Goal: Information Seeking & Learning: Understand process/instructions

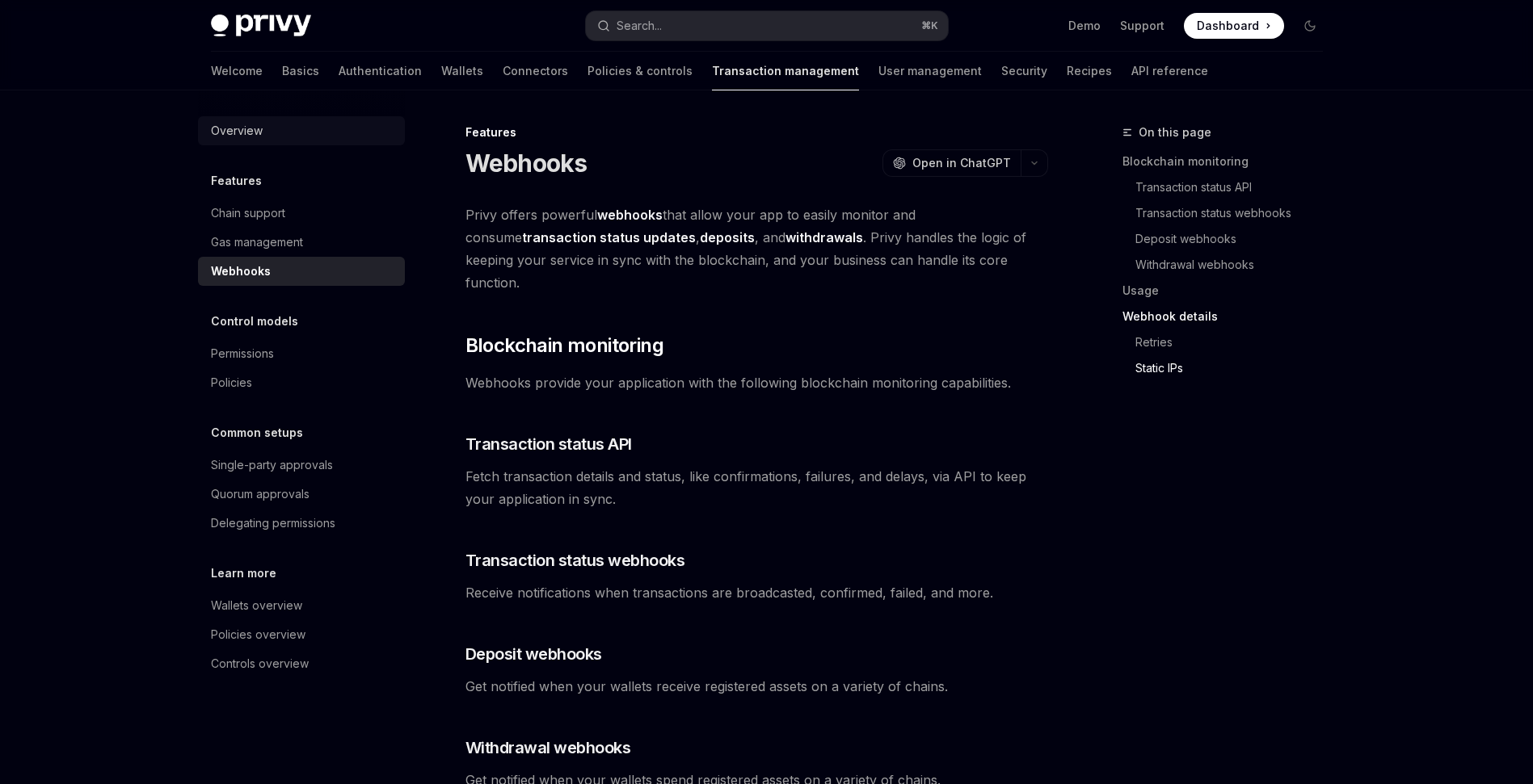
scroll to position [937, 0]
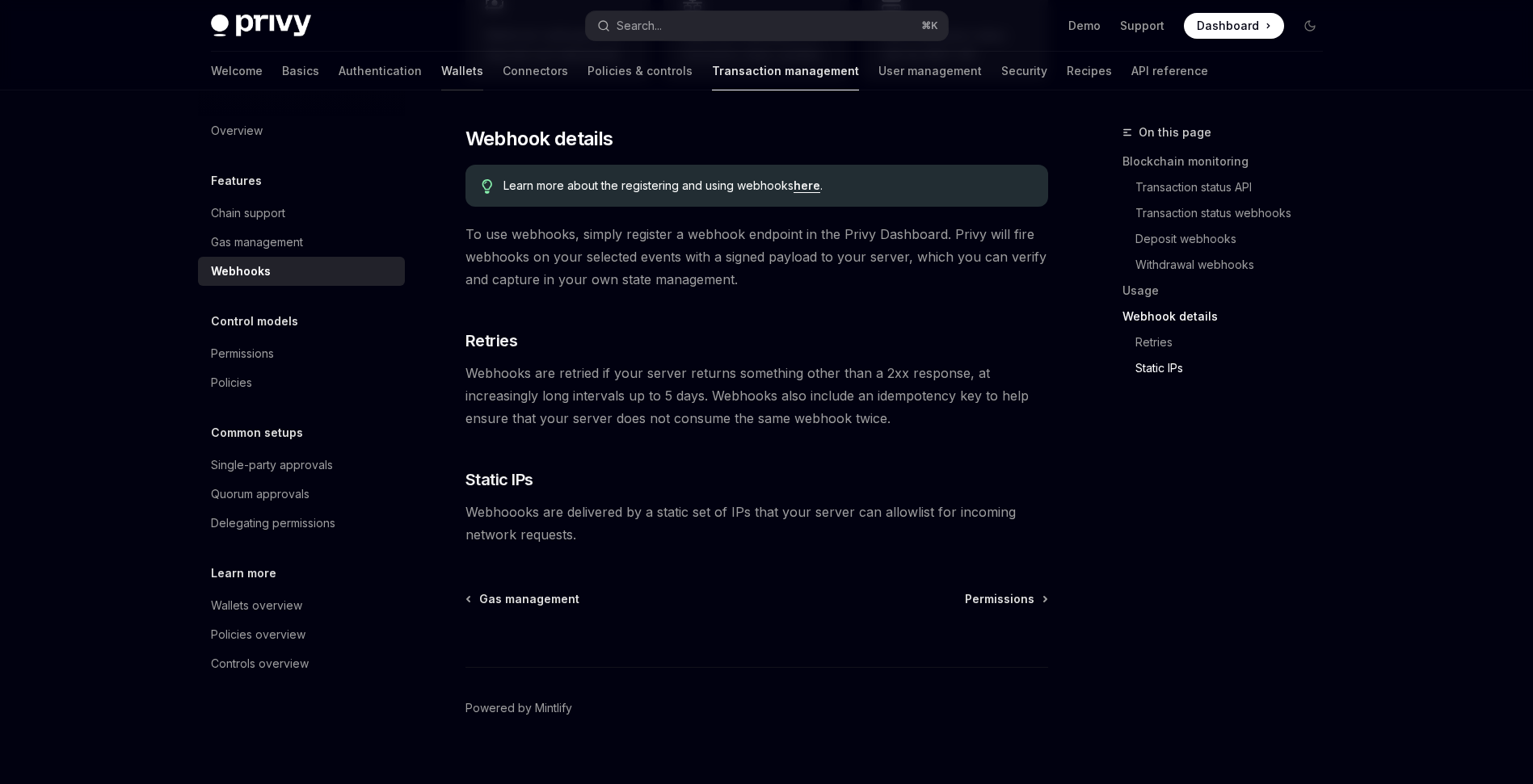
click at [441, 76] on link "Wallets" at bounding box center [462, 71] width 42 height 39
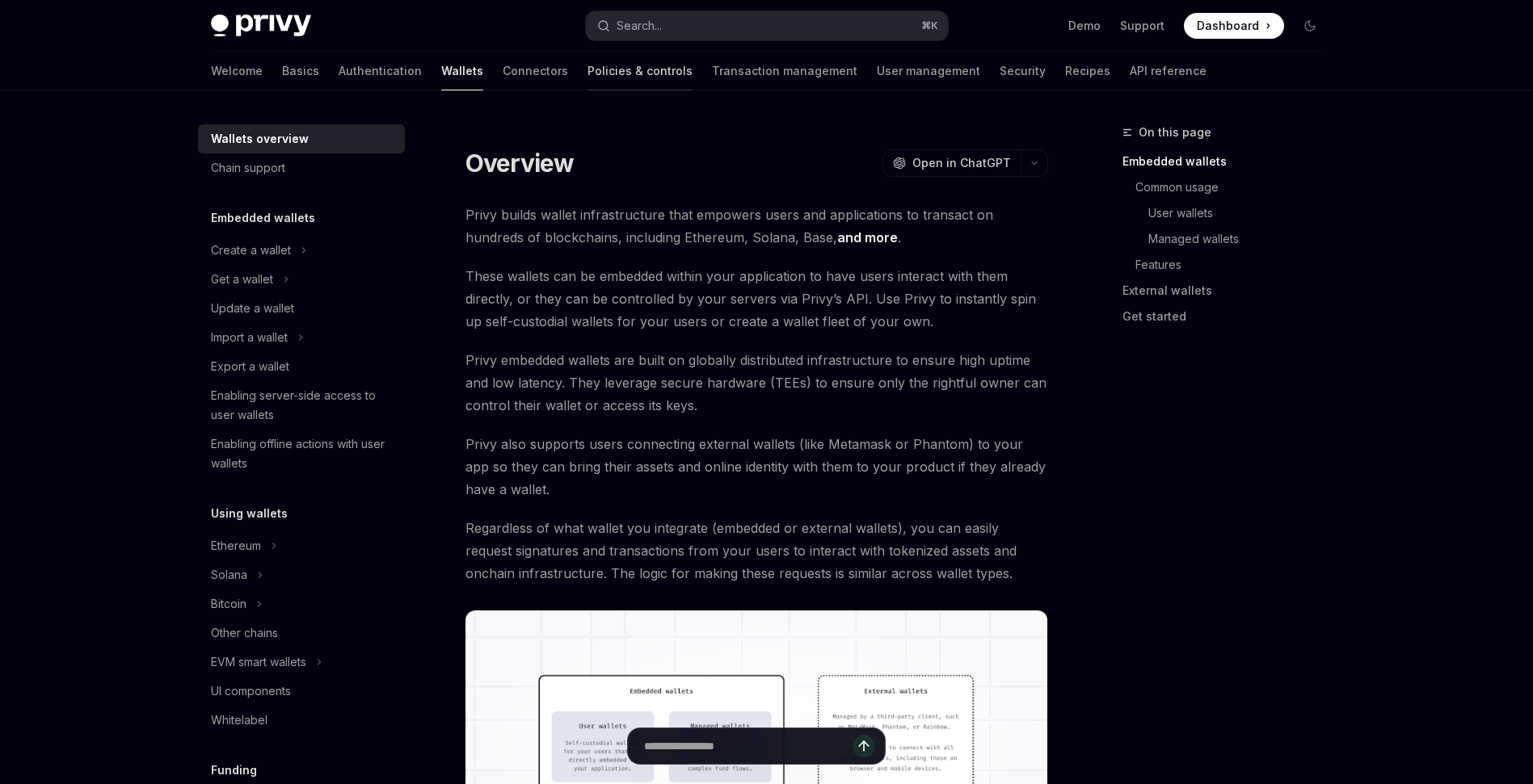
click at [587, 66] on link "Policies & controls" at bounding box center [639, 71] width 105 height 39
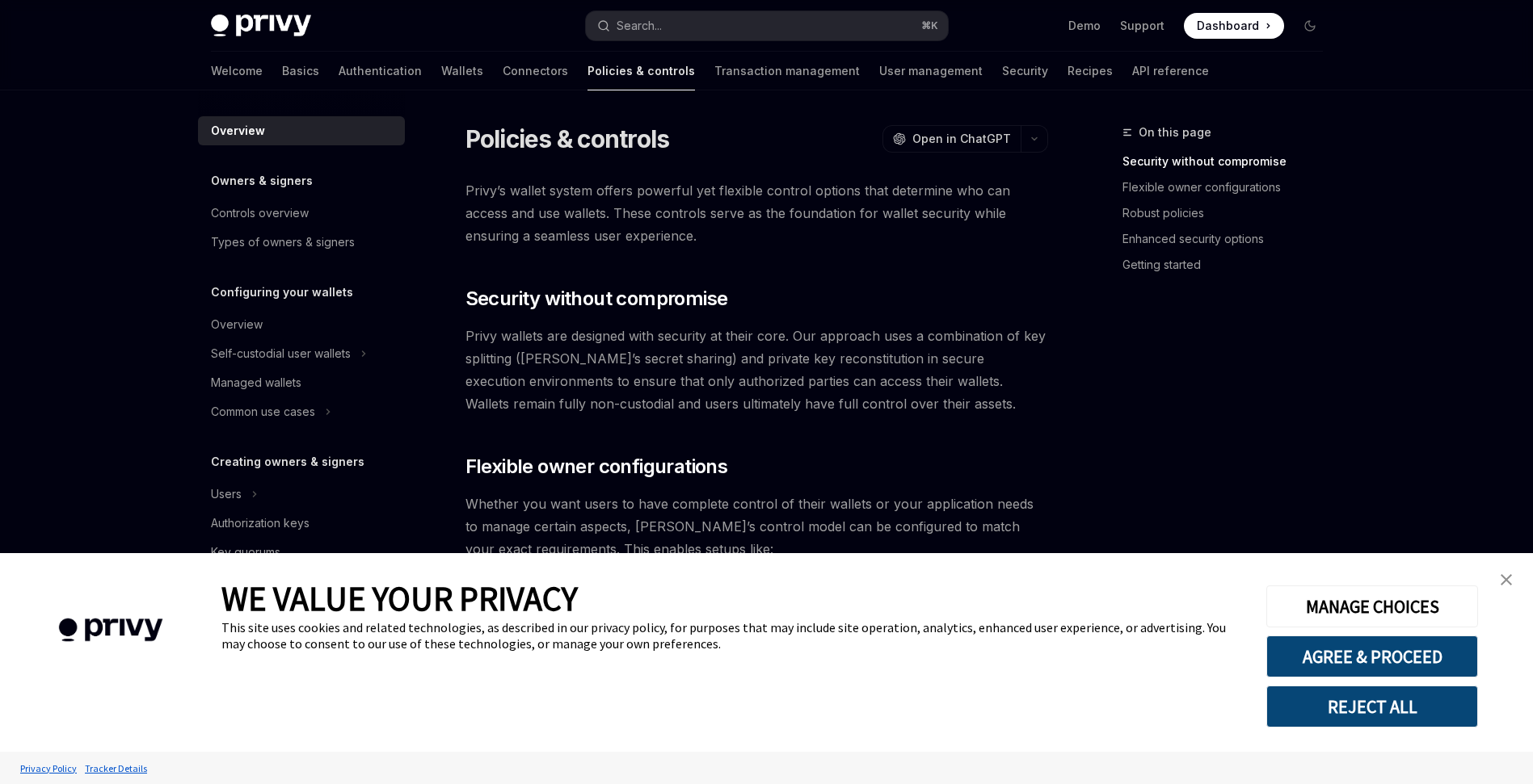
click at [1506, 581] on img "close banner" at bounding box center [1507, 580] width 11 height 11
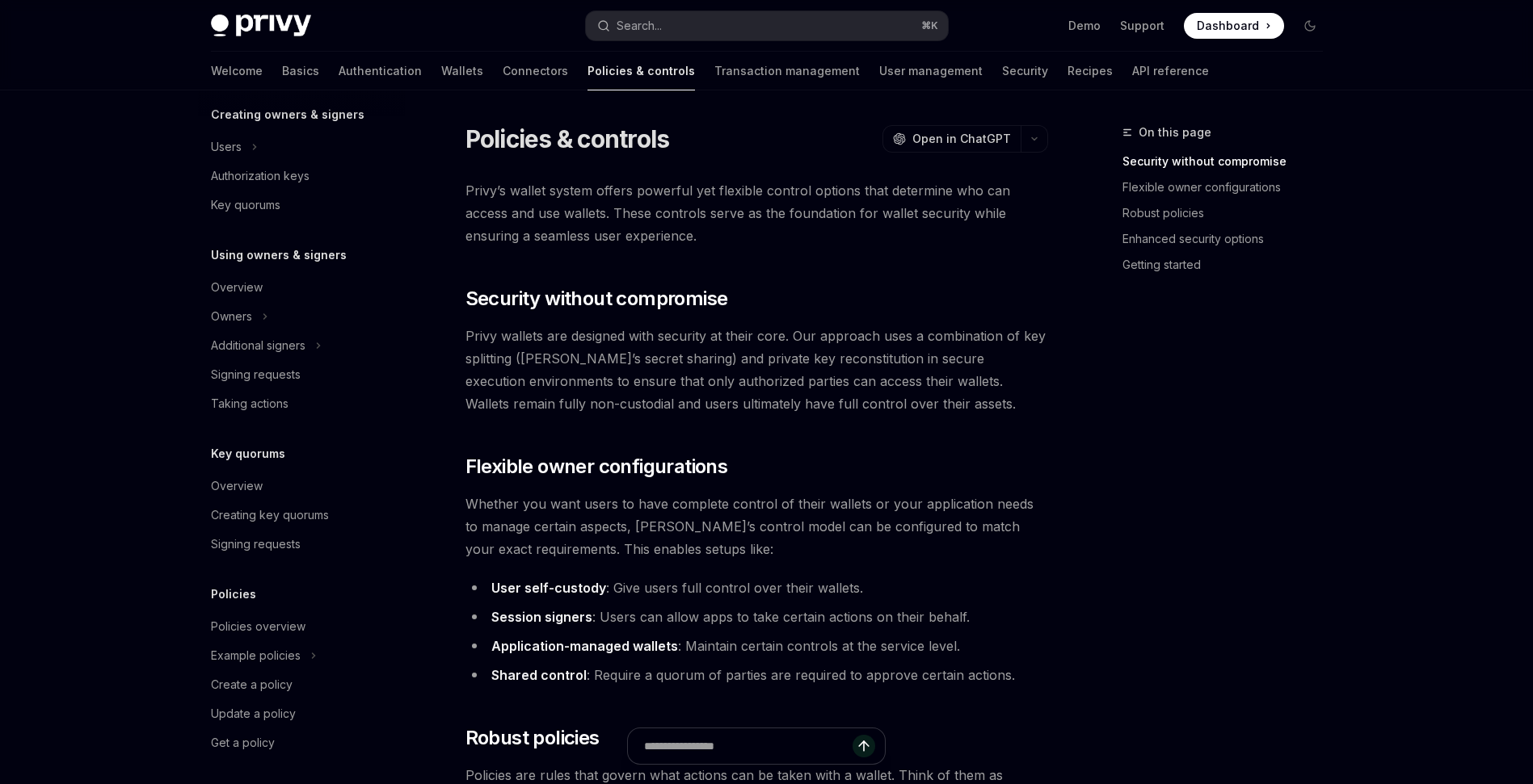
scroll to position [353, 0]
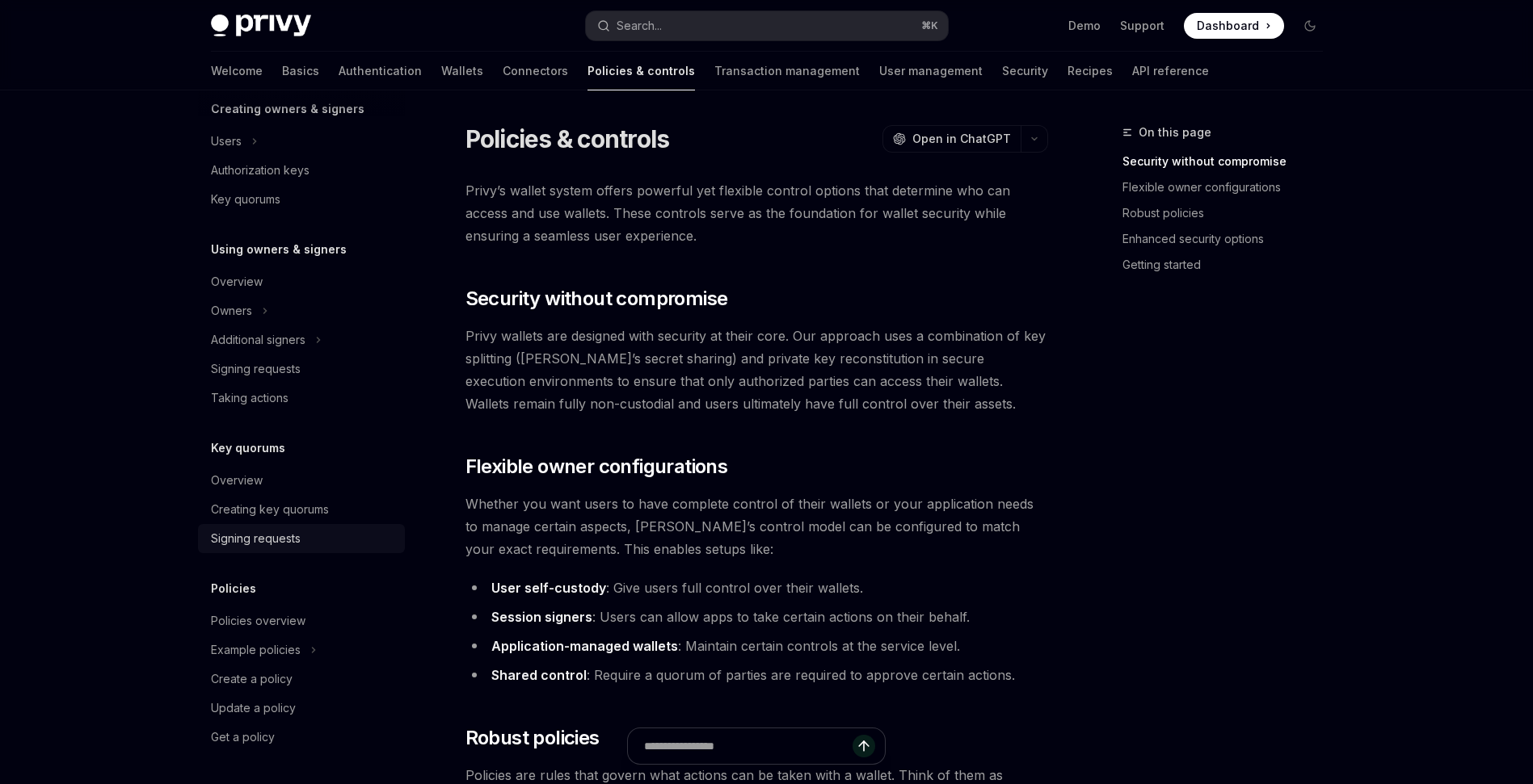
click at [260, 546] on div "Signing requests" at bounding box center [256, 538] width 90 height 20
click at [247, 538] on div "Signing requests" at bounding box center [256, 538] width 90 height 20
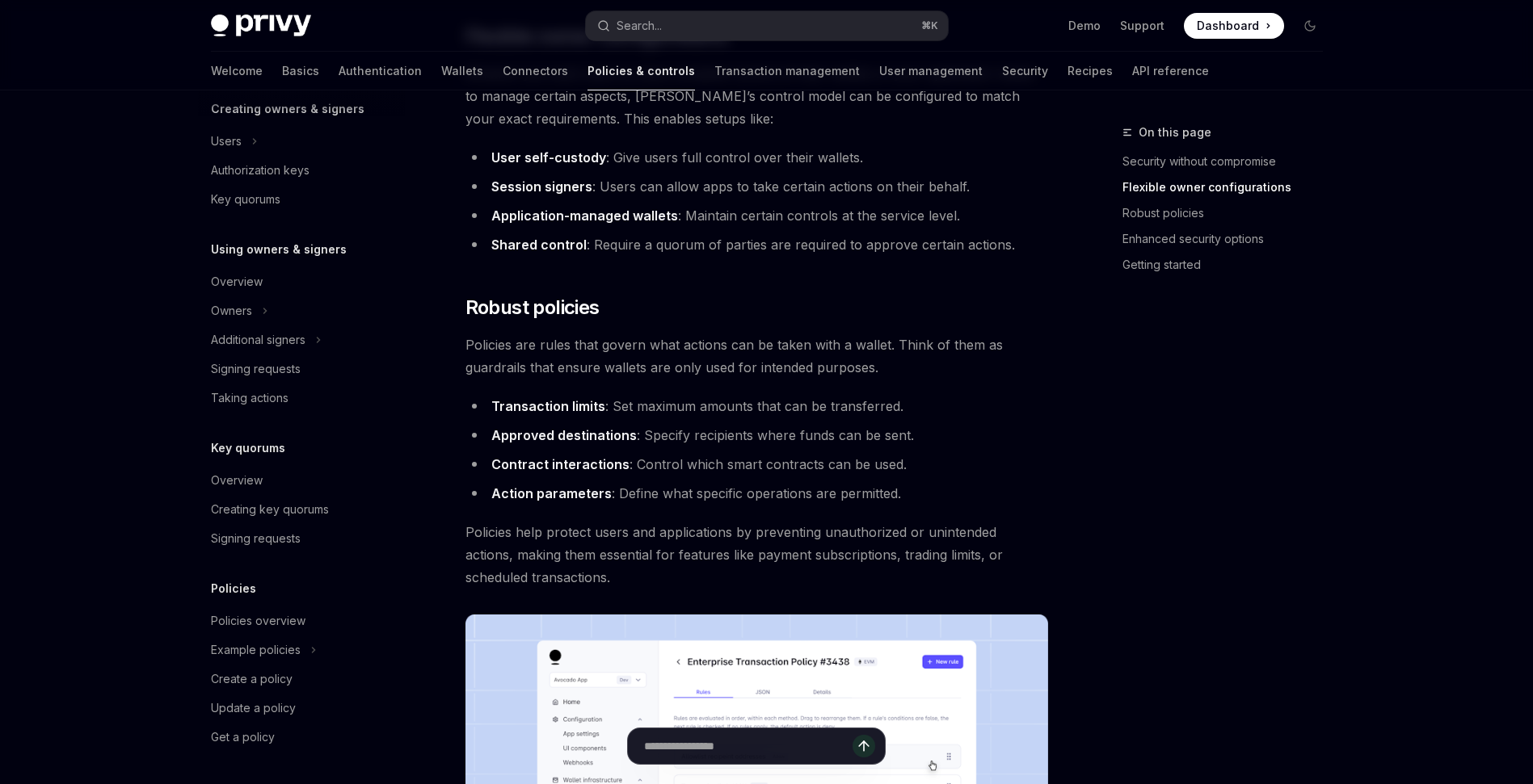
scroll to position [530, 0]
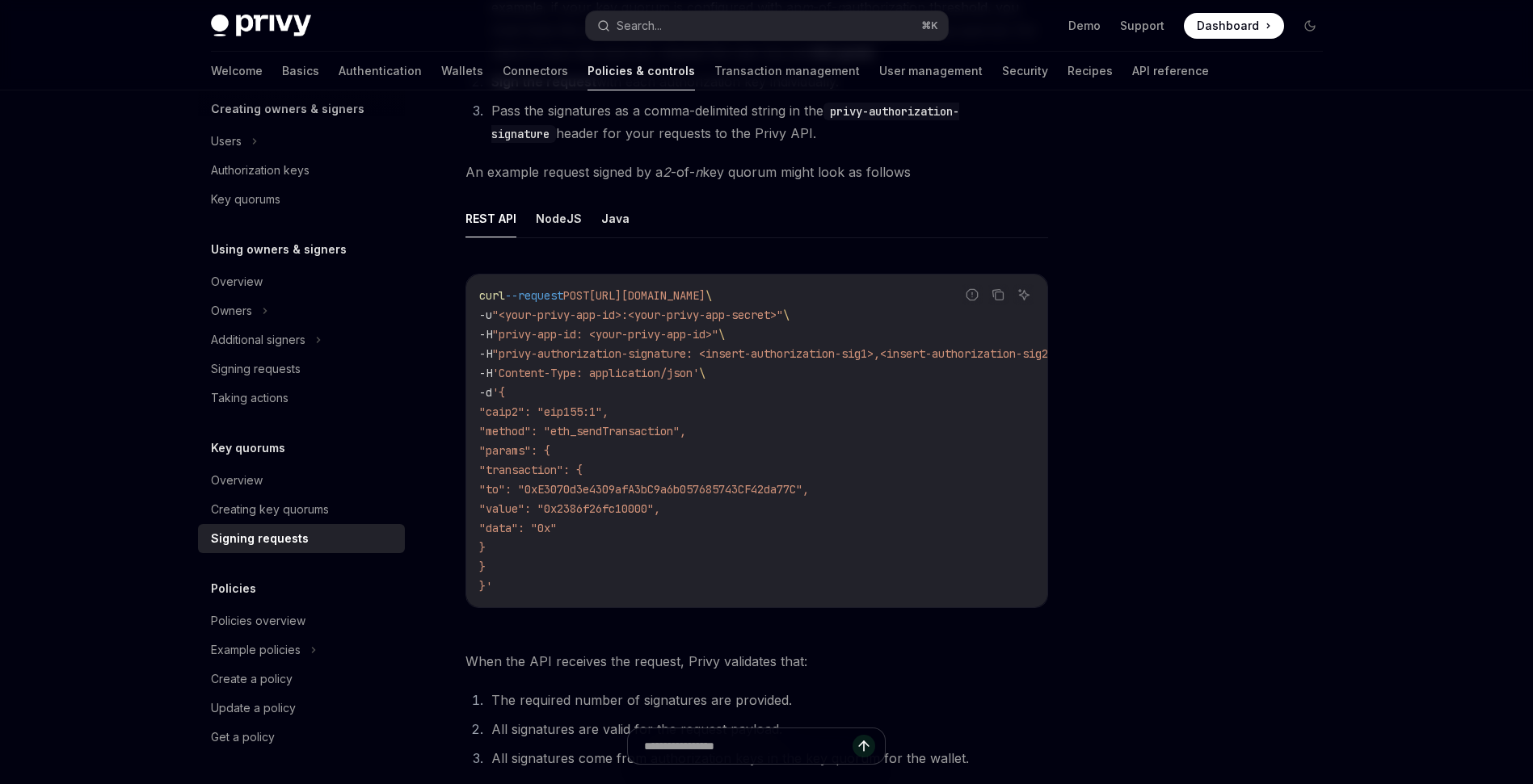
scroll to position [297, 0]
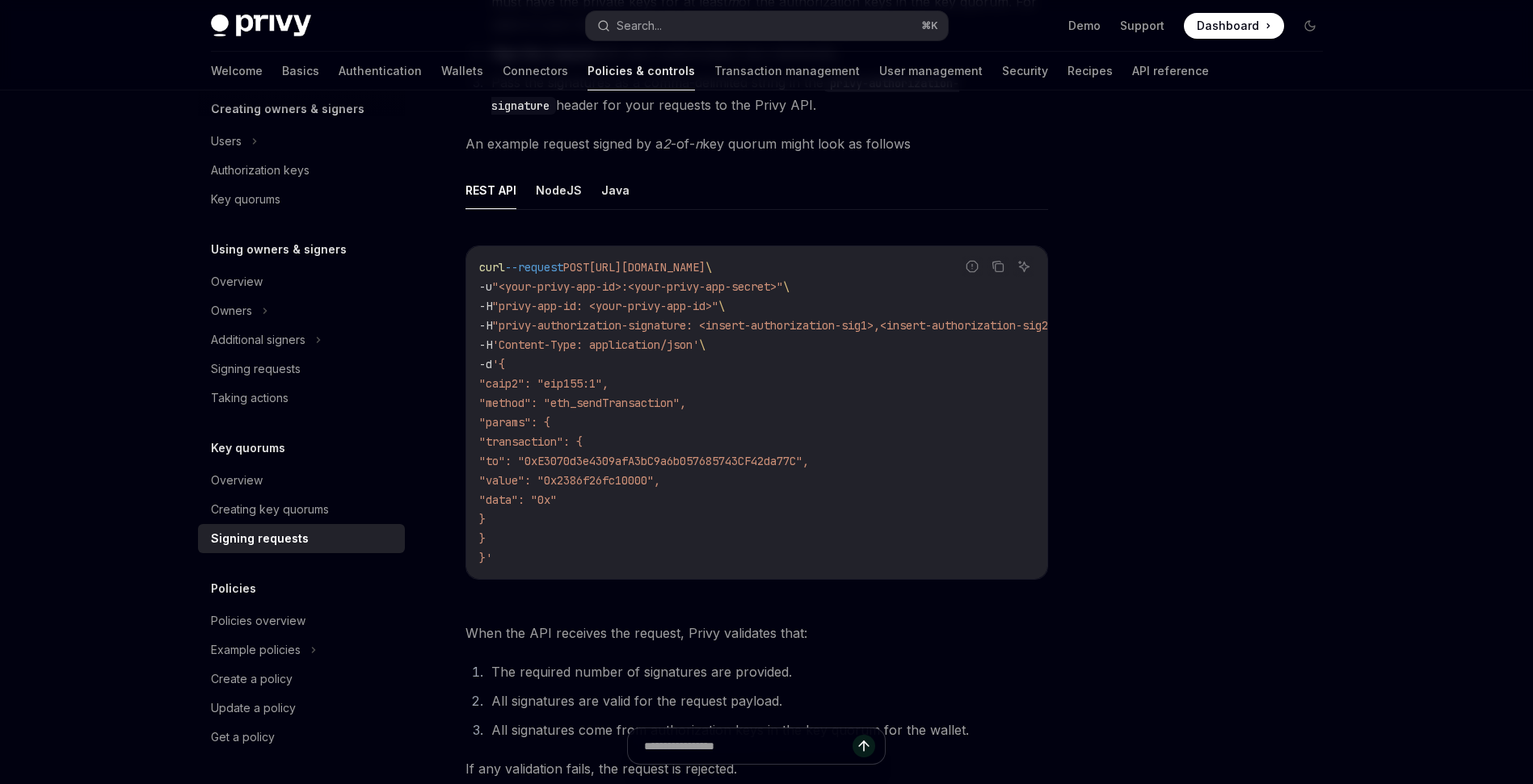
click at [743, 327] on span ""privy-authorization-signature: <insert-authorization-sig1>,<insert-authorizati…" at bounding box center [776, 325] width 569 height 14
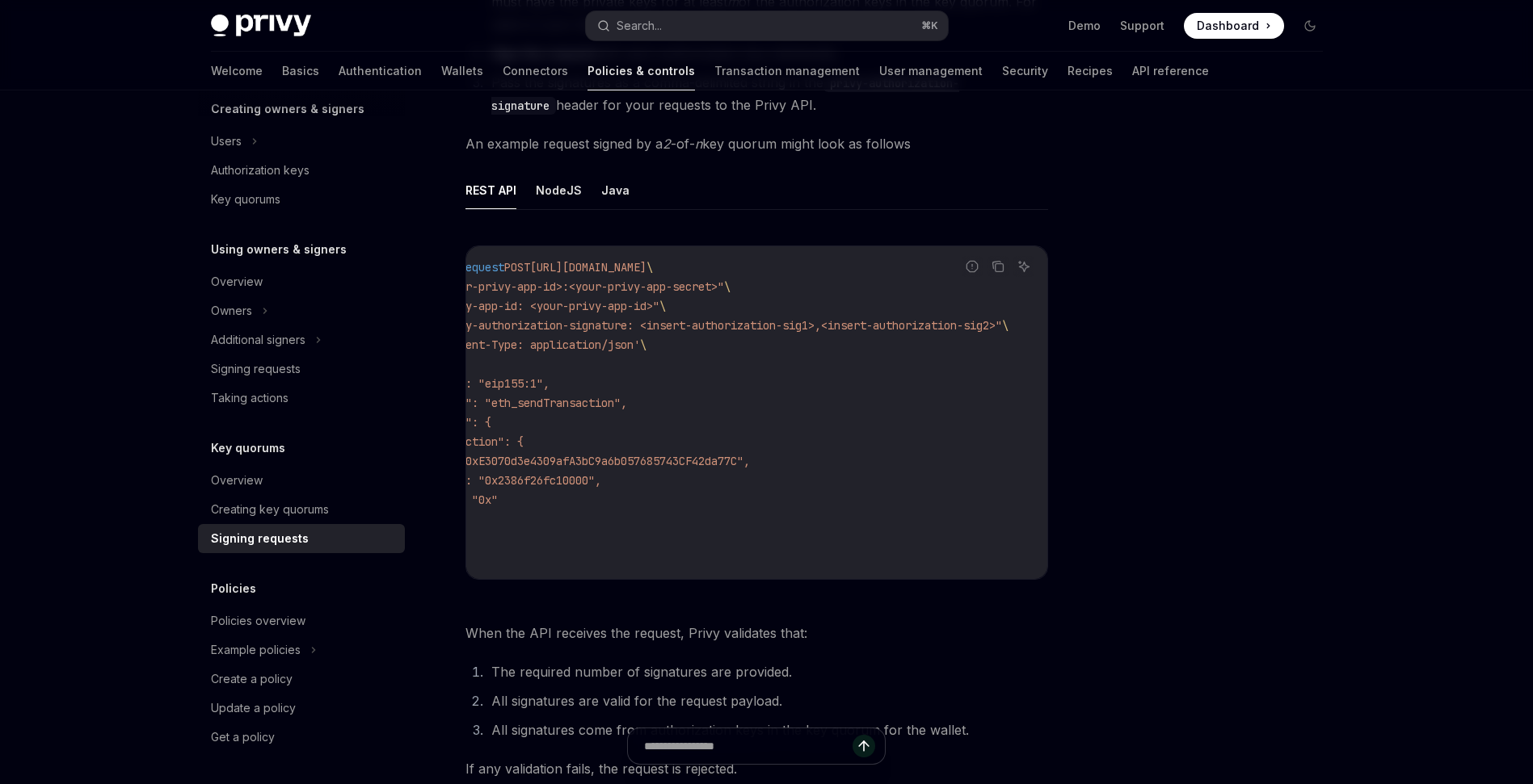
scroll to position [0, 102]
drag, startPoint x: 988, startPoint y: 324, endPoint x: 615, endPoint y: 318, distance: 373.0
click at [615, 318] on span ""privy-authorization-signature: <insert-authorization-sig1>,<insert-authorizati…" at bounding box center [717, 325] width 569 height 14
click at [834, 323] on span ""privy-authorization-signature: <insert-authorization-sig1>,<insert-authorizati…" at bounding box center [717, 325] width 569 height 14
drag, startPoint x: 803, startPoint y: 321, endPoint x: 989, endPoint y: 330, distance: 186.2
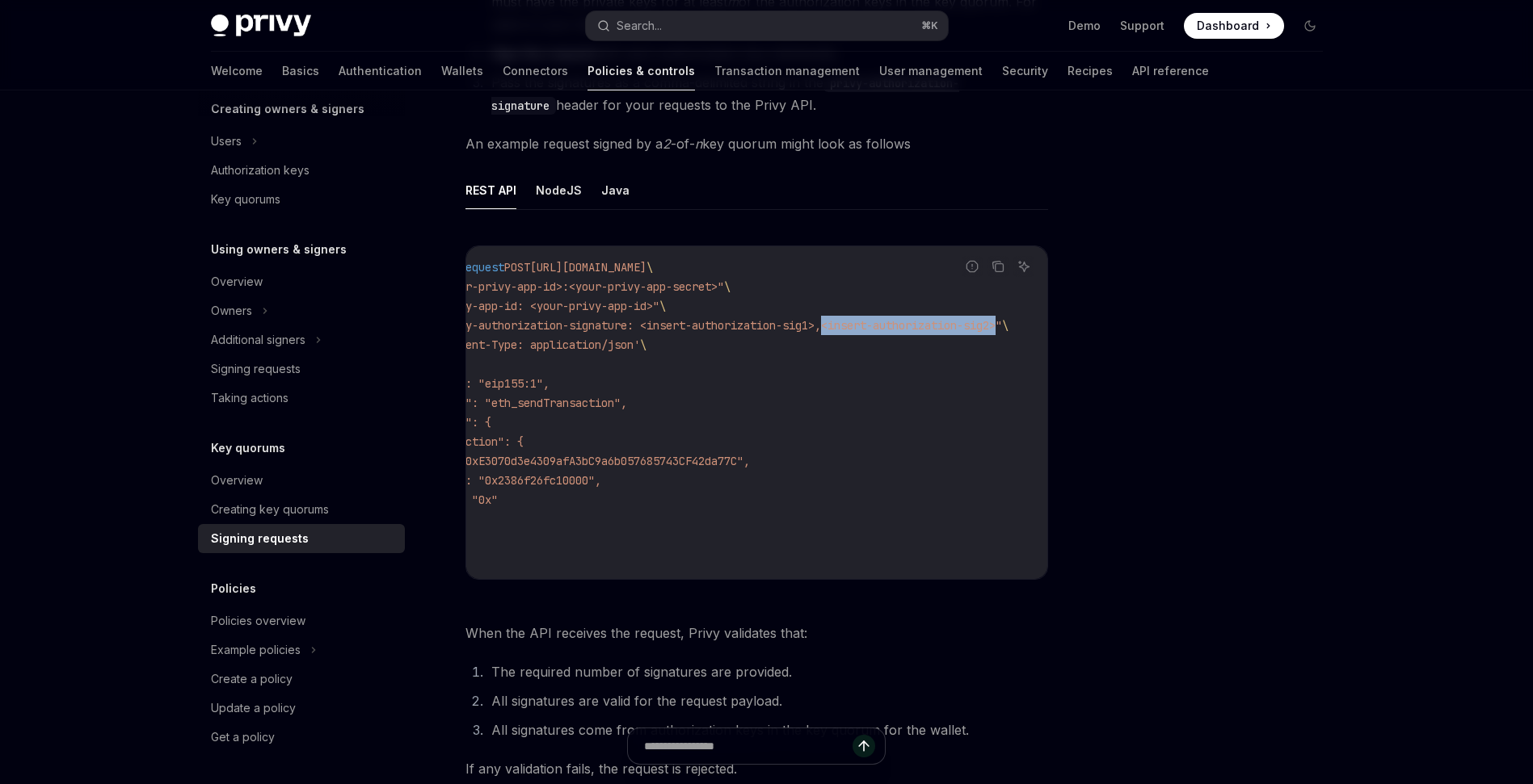
click at [989, 330] on span ""privy-authorization-signature: <insert-authorization-sig1>,<insert-authorizati…" at bounding box center [717, 325] width 569 height 14
drag, startPoint x: 799, startPoint y: 325, endPoint x: 614, endPoint y: 324, distance: 185.0
click at [614, 324] on span ""privy-authorization-signature: <insert-authorization-sig1>,<insert-authorizati…" at bounding box center [717, 325] width 569 height 14
click at [654, 331] on span ""privy-authorization-signature: <insert-authorization-sig1>,<insert-authorizati…" at bounding box center [717, 325] width 569 height 14
drag, startPoint x: 614, startPoint y: 325, endPoint x: 795, endPoint y: 323, distance: 181.0
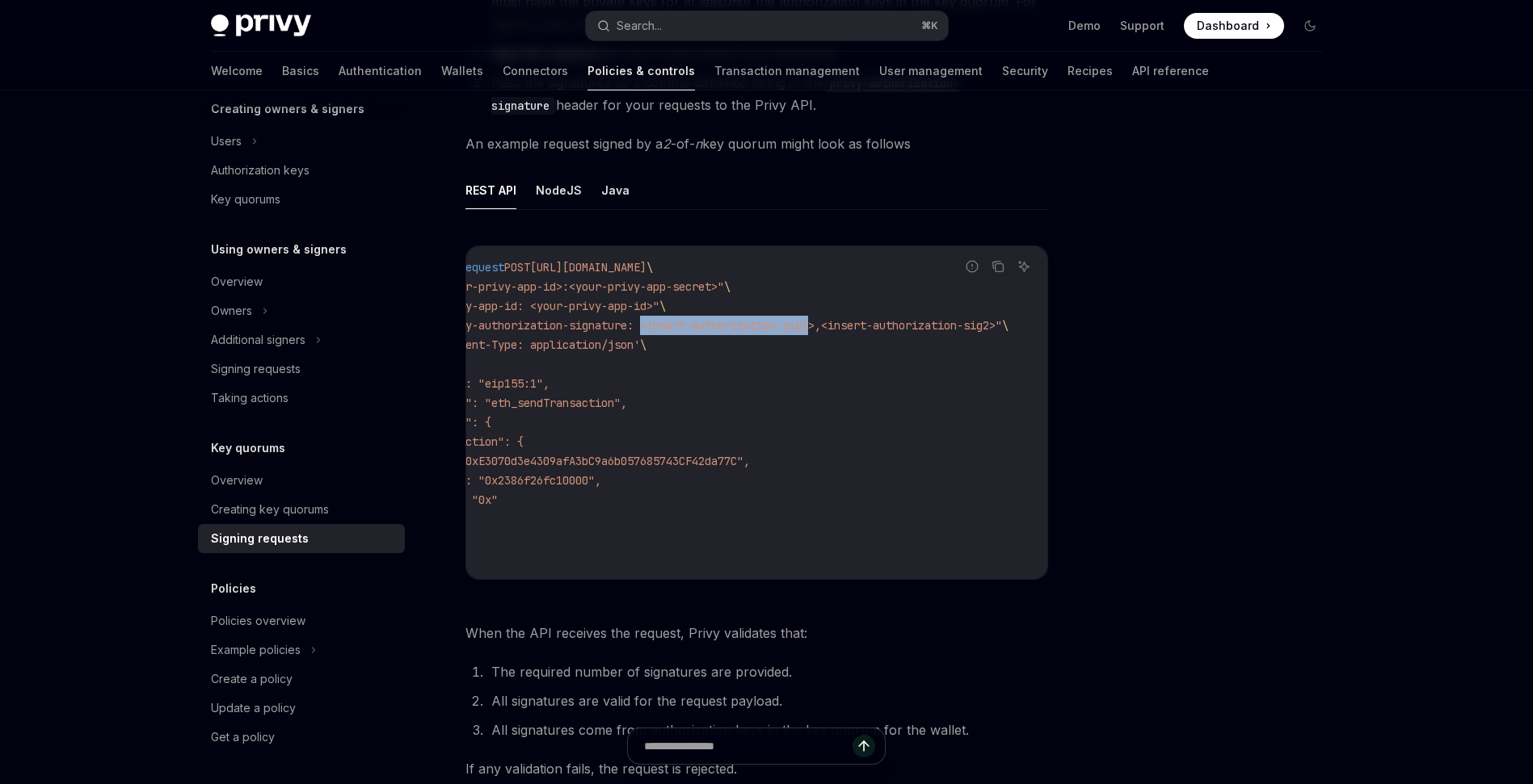
click at [795, 323] on span ""privy-authorization-signature: <insert-authorization-sig1>,<insert-authorizati…" at bounding box center [717, 325] width 569 height 14
click at [763, 328] on span ""privy-authorization-signature: <insert-authorization-sig1>,<insert-authorizati…" at bounding box center [717, 325] width 569 height 14
drag, startPoint x: 613, startPoint y: 325, endPoint x: 796, endPoint y: 326, distance: 183.0
click at [796, 326] on span ""privy-authorization-signature: <insert-authorization-sig1>,<insert-authorizati…" at bounding box center [717, 325] width 569 height 14
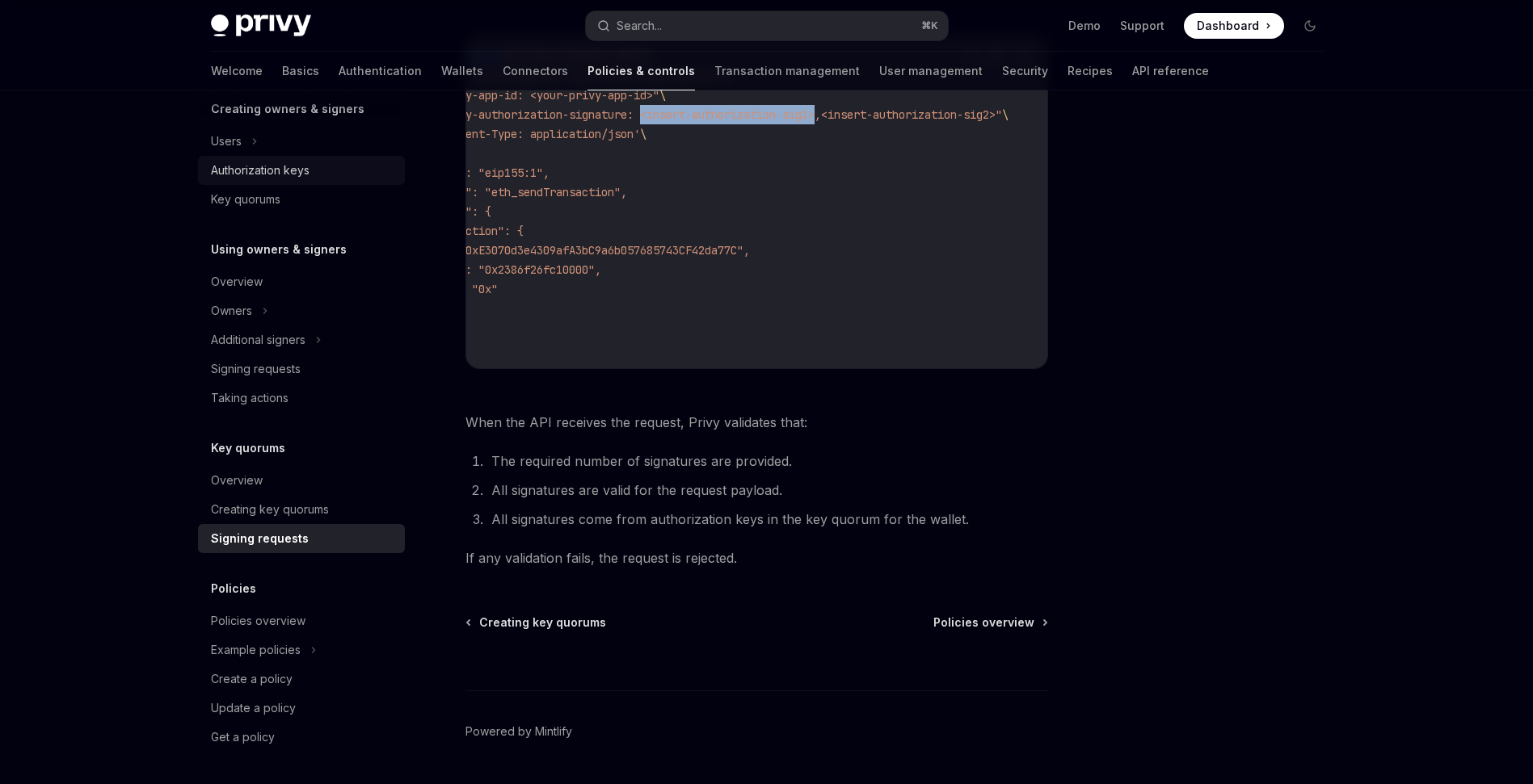
scroll to position [302, 0]
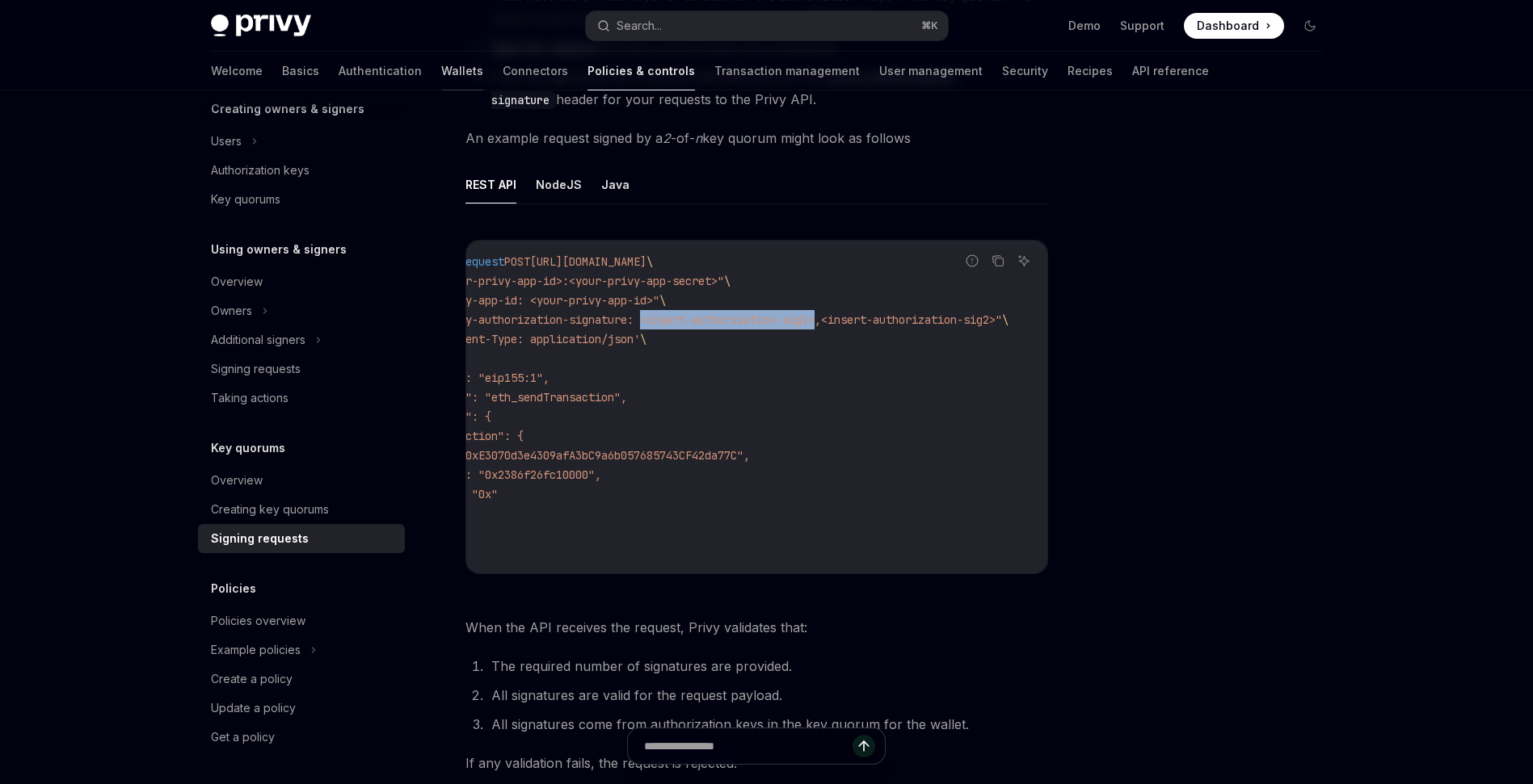
click at [441, 63] on link "Wallets" at bounding box center [462, 71] width 42 height 39
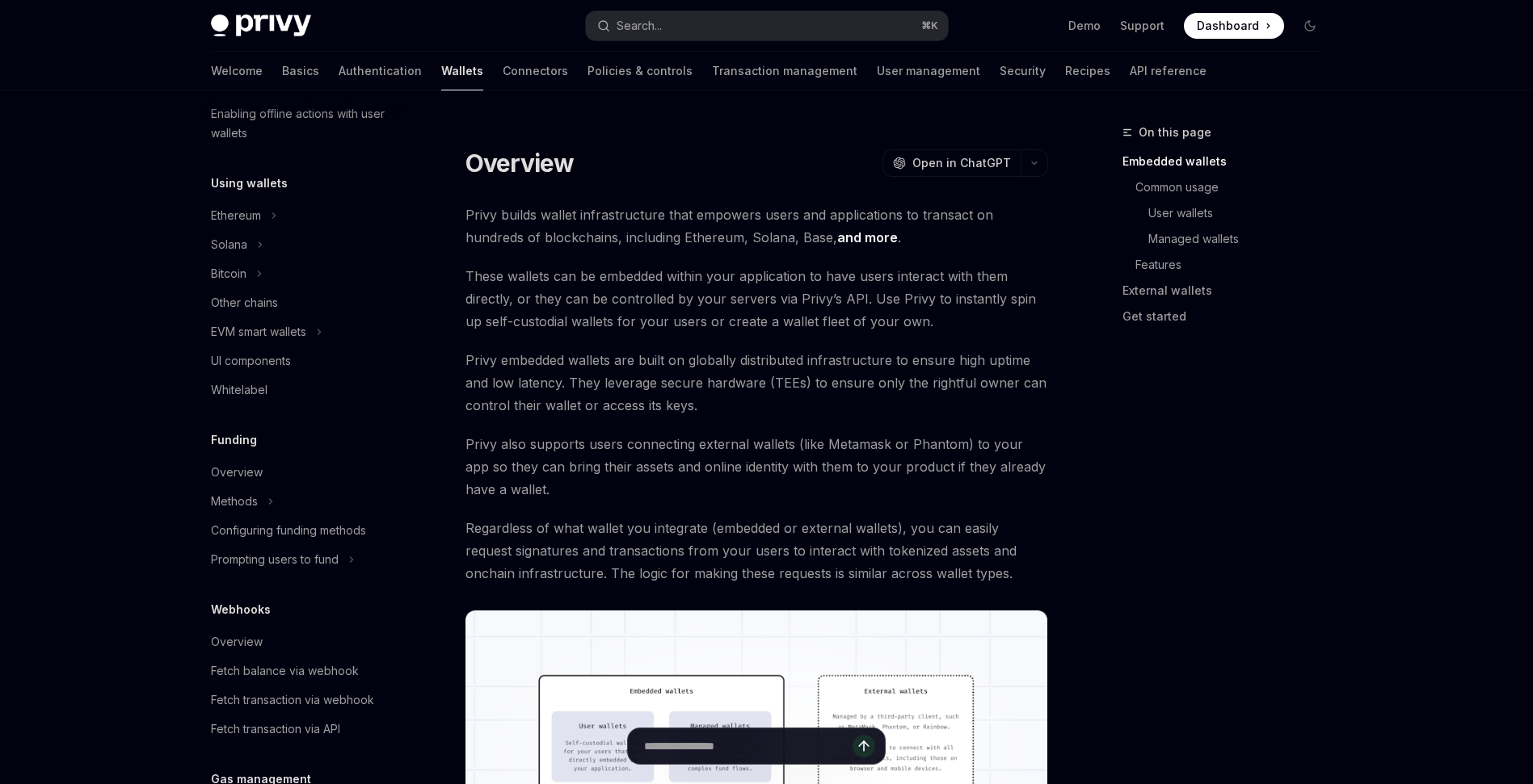
scroll to position [331, 0]
click at [587, 71] on link "Policies & controls" at bounding box center [639, 71] width 105 height 39
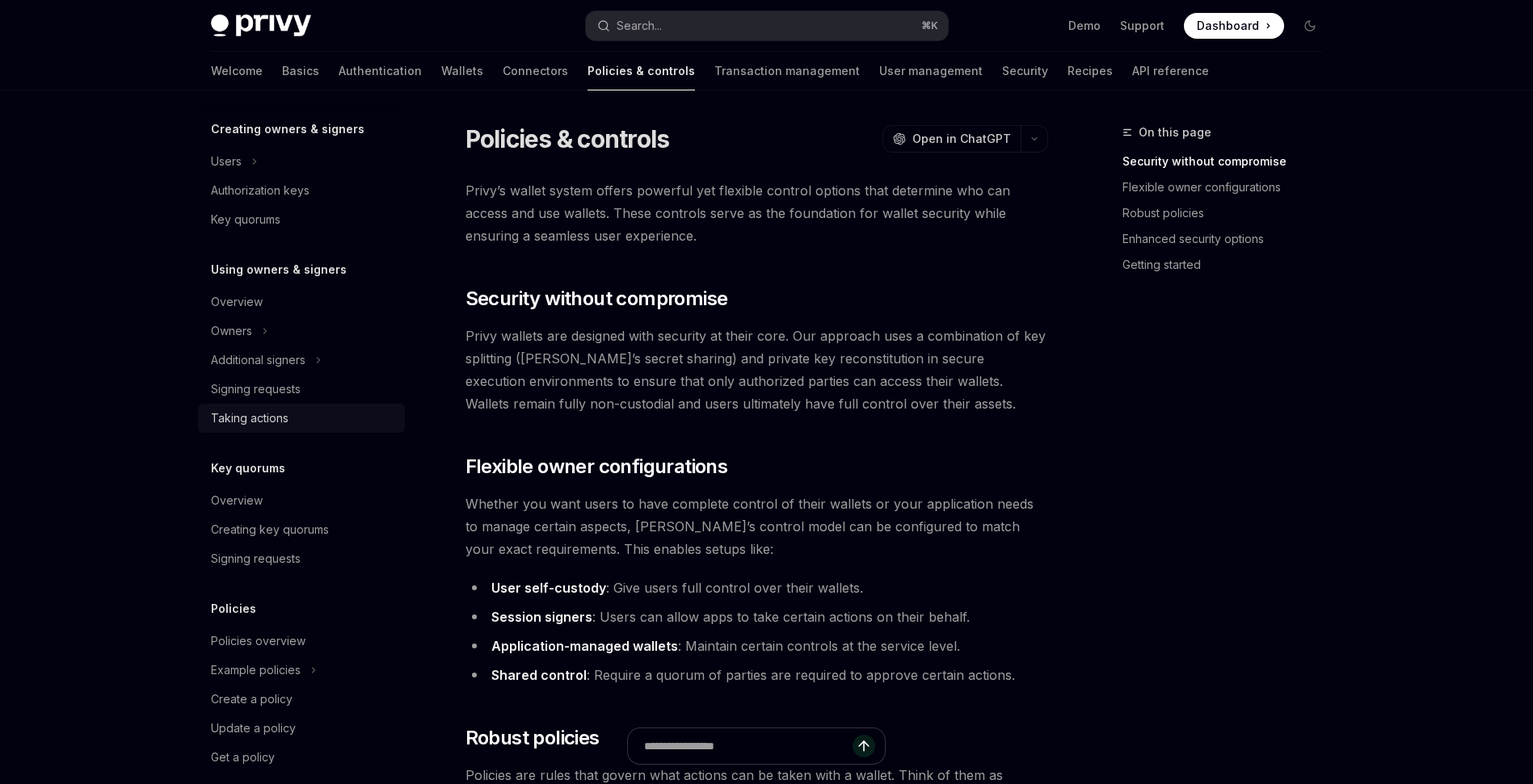
scroll to position [315, 0]
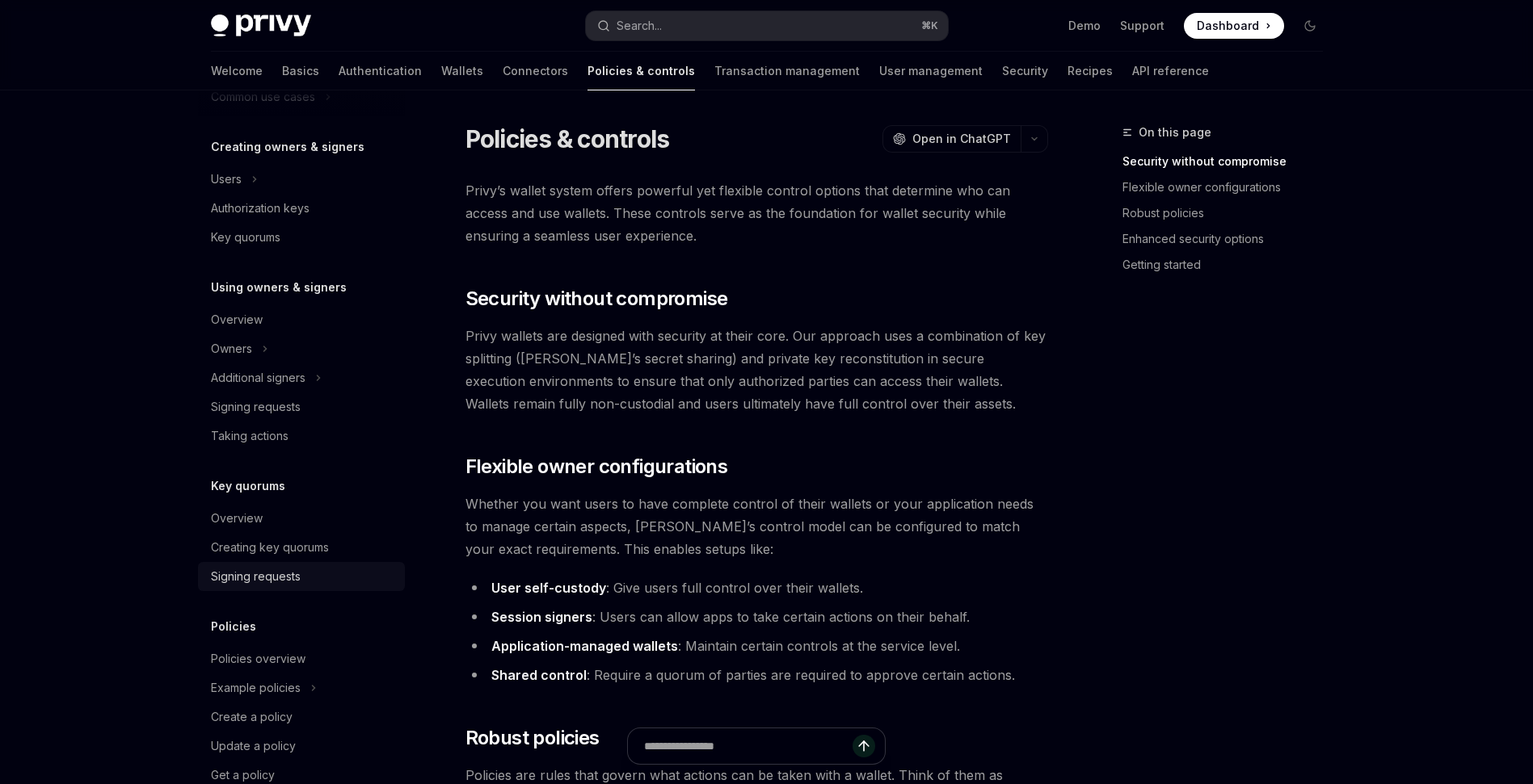
click at [281, 575] on div "Signing requests" at bounding box center [256, 577] width 90 height 20
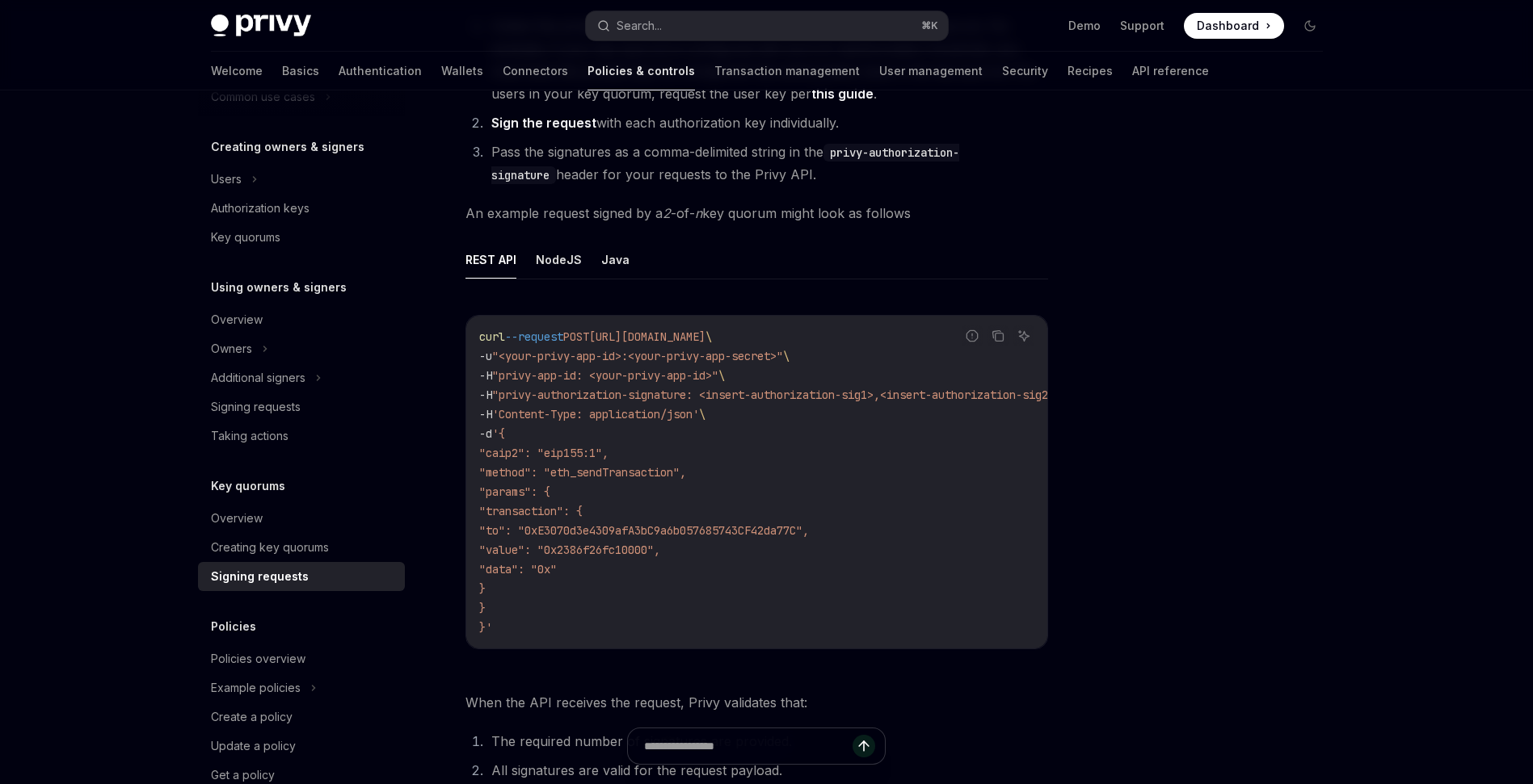
scroll to position [240, 0]
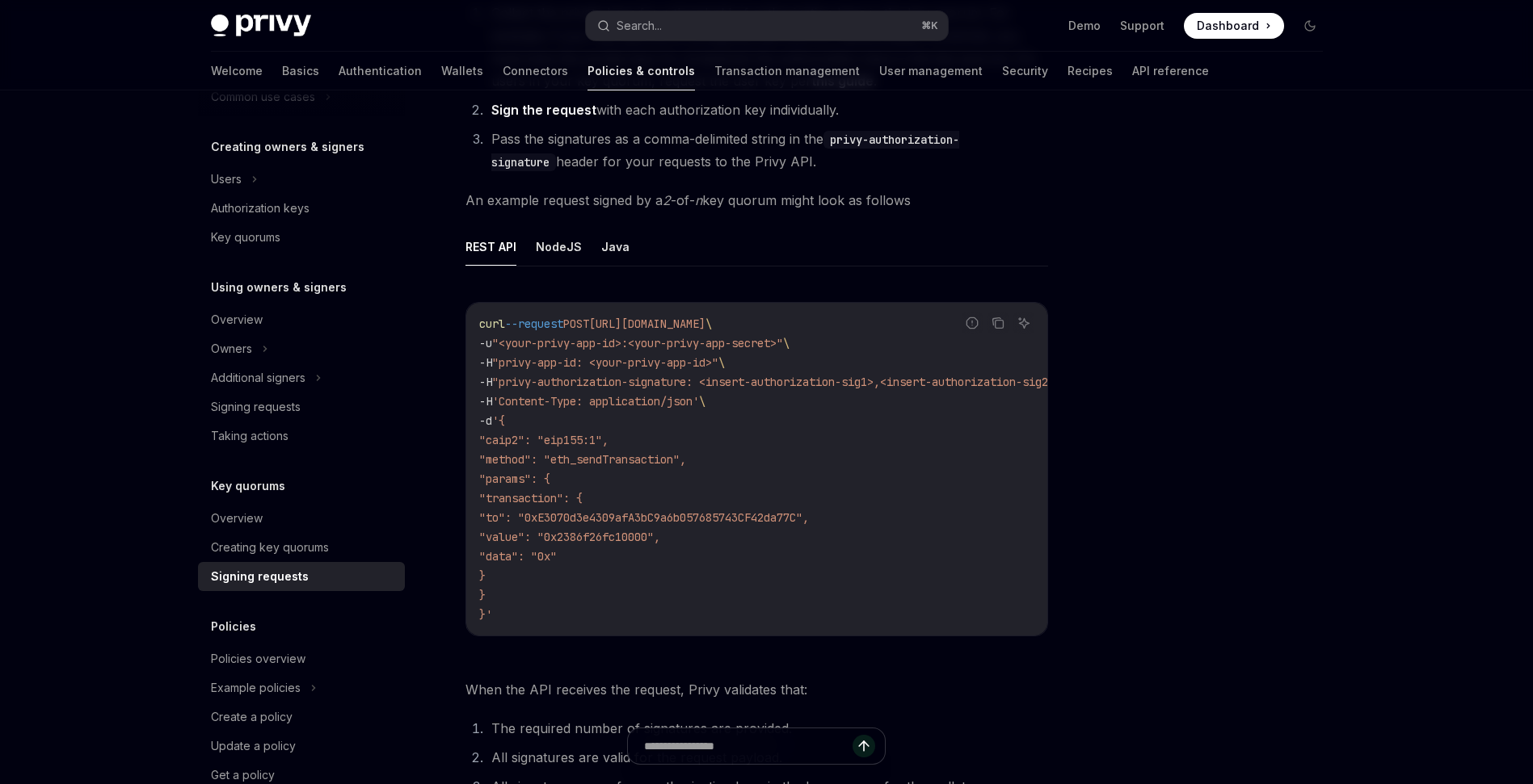
click at [638, 387] on span ""privy-authorization-signature: <insert-authorization-sig1>,<insert-authorizati…" at bounding box center [776, 382] width 569 height 14
drag, startPoint x: 545, startPoint y: 379, endPoint x: 744, endPoint y: 433, distance: 206.2
click at [744, 433] on code "curl --request POST [URL][DOMAIN_NAME] \ -u "<your-privy-app-id>:<your-privy-ap…" at bounding box center [792, 468] width 627 height 310
click at [679, 444] on code "curl --request POST [URL][DOMAIN_NAME] \ -u "<your-privy-app-id>:<your-privy-ap…" at bounding box center [792, 468] width 627 height 310
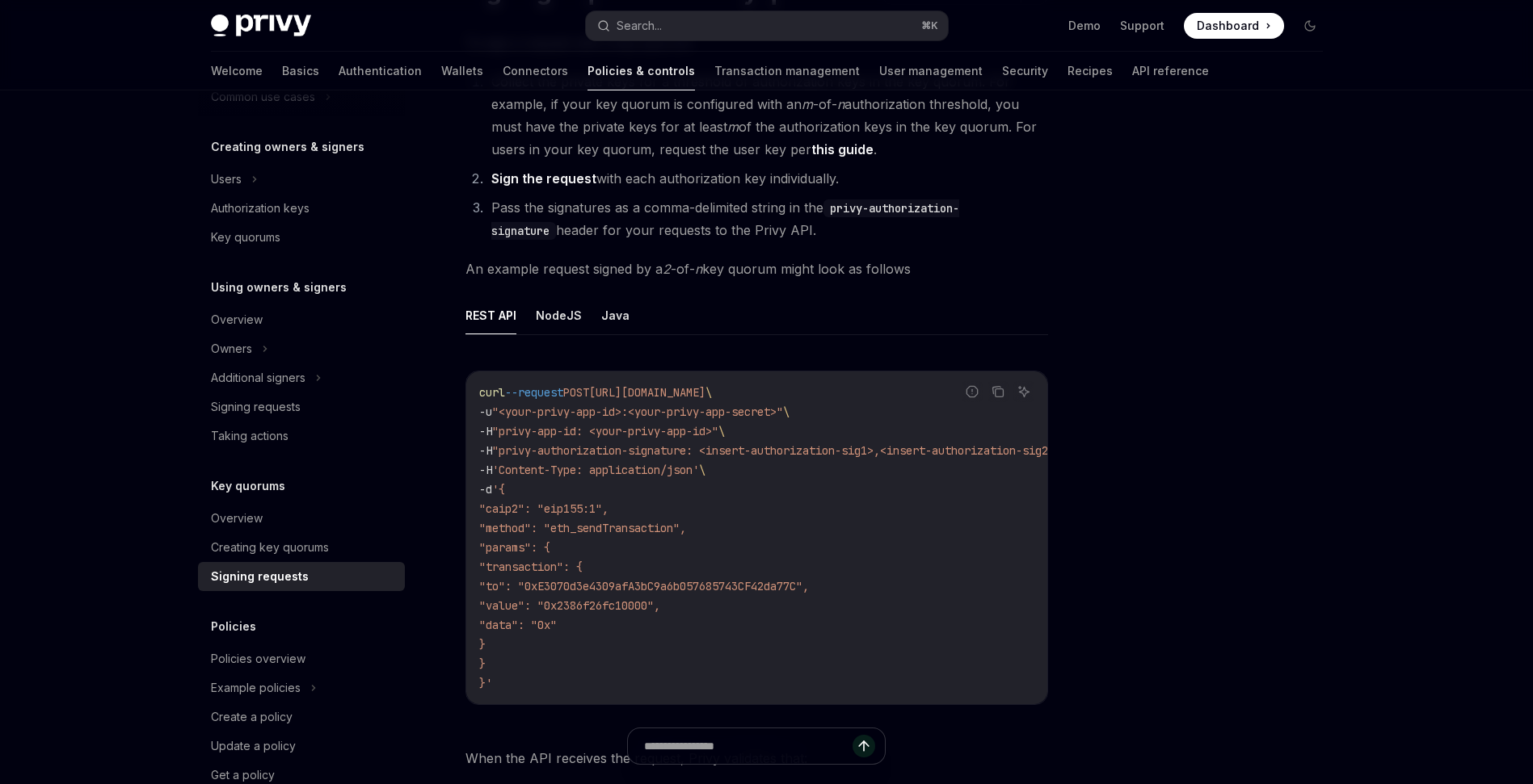
scroll to position [156, 0]
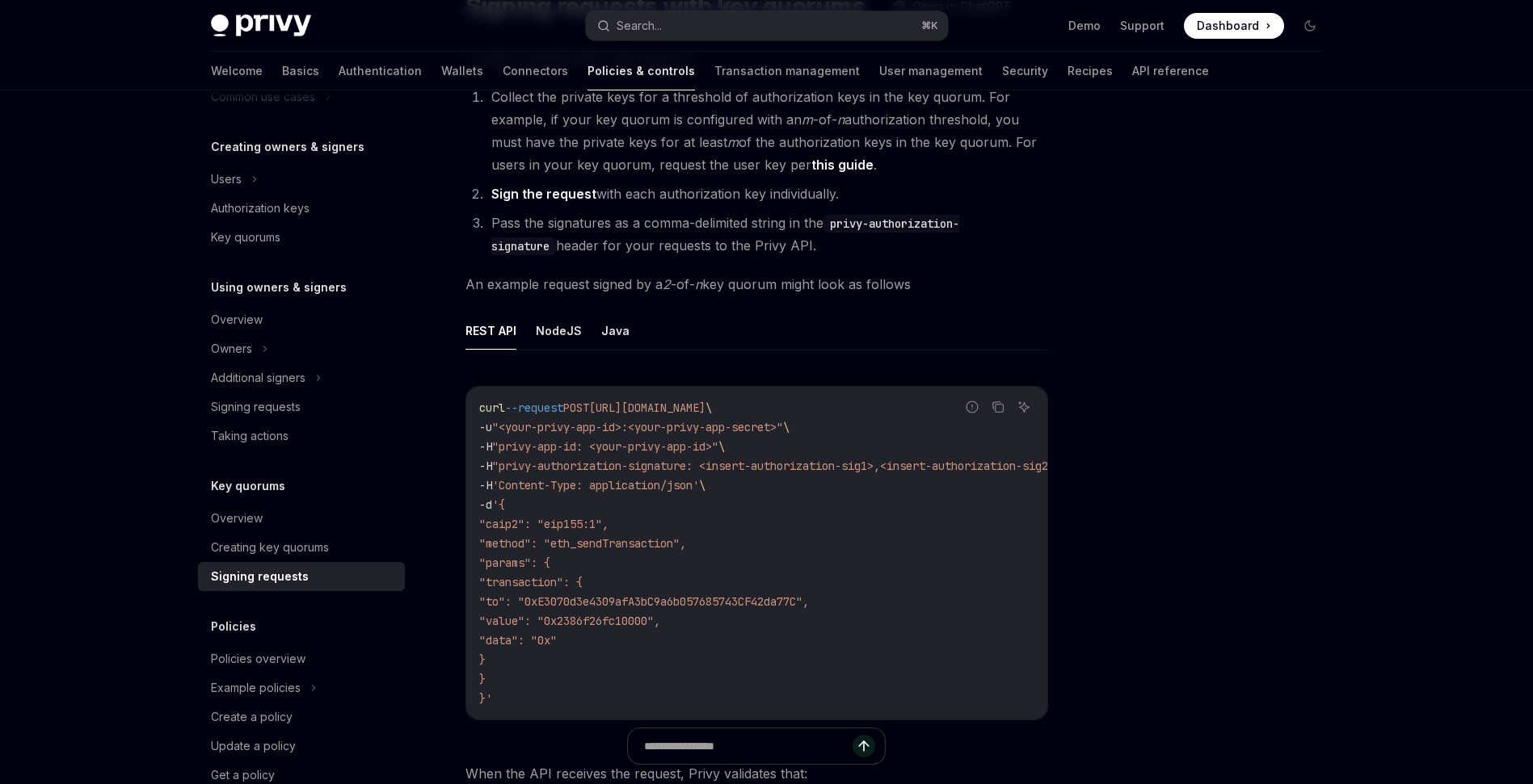
click at [1032, 172] on li "Collect the private keys for a threshold of authorization keys in the key quoru…" at bounding box center [767, 131] width 562 height 90
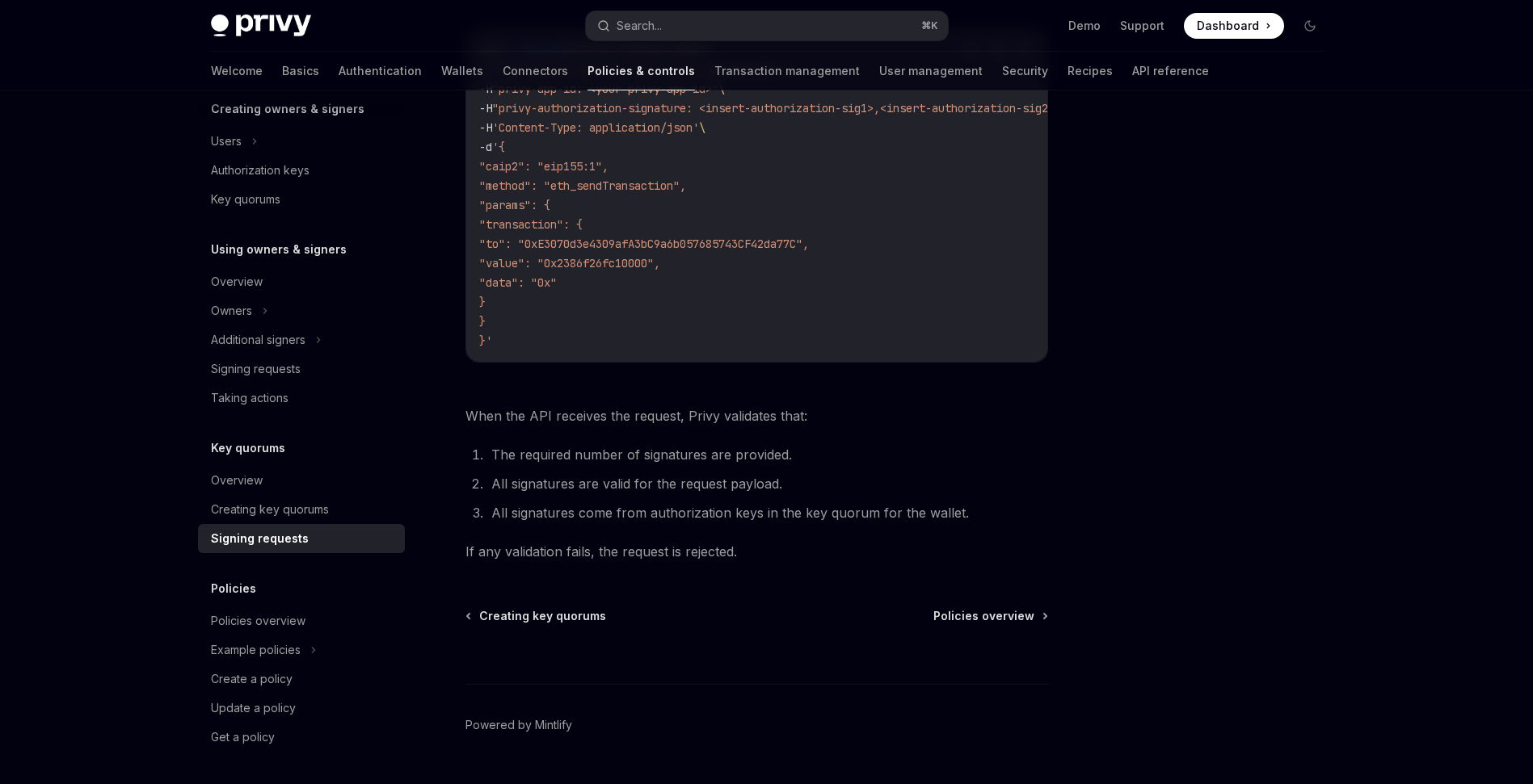
scroll to position [517, 0]
click at [282, 612] on div "Policies overview" at bounding box center [258, 621] width 94 height 20
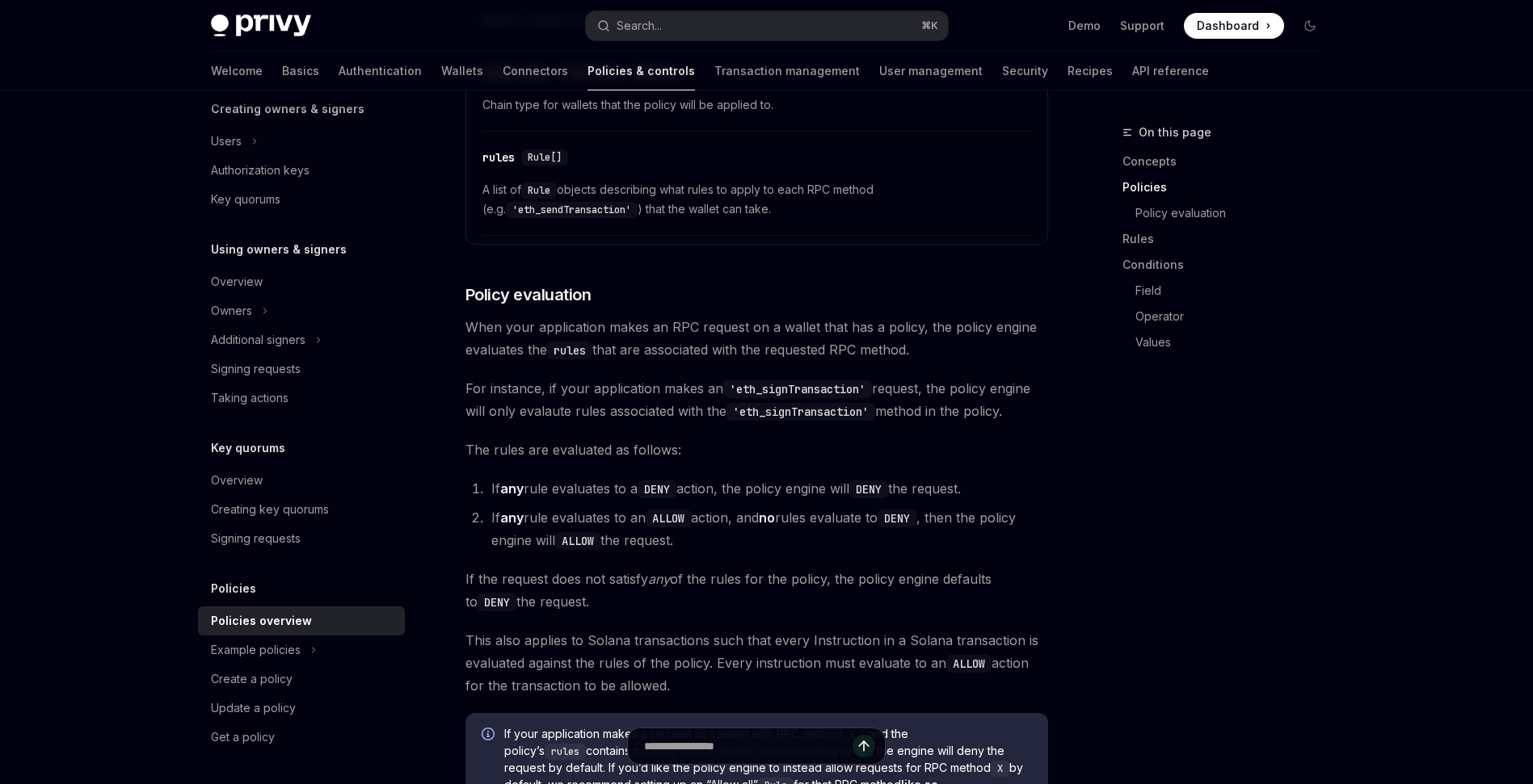
scroll to position [2230, 0]
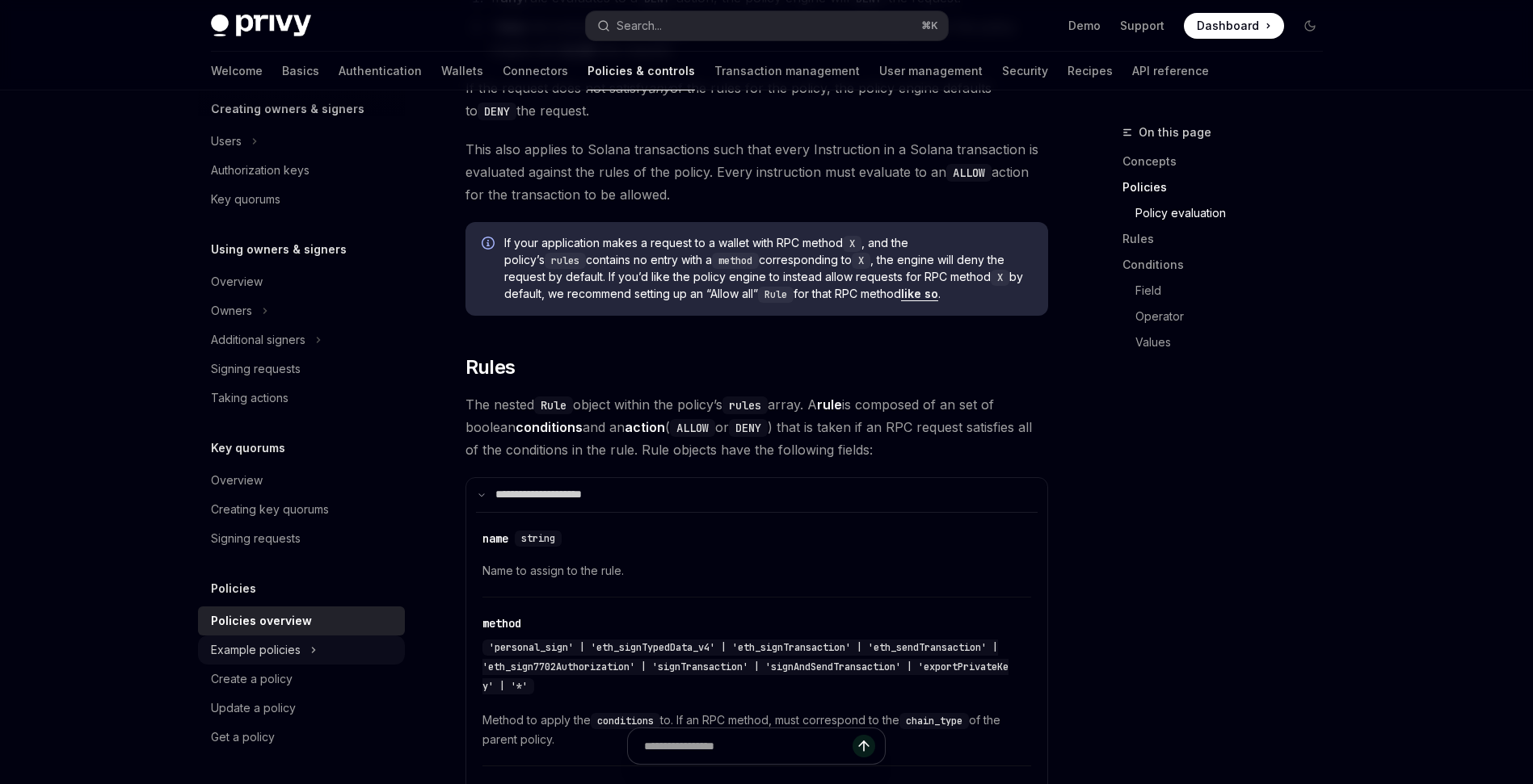
click at [266, 650] on div "Example policies" at bounding box center [256, 650] width 90 height 20
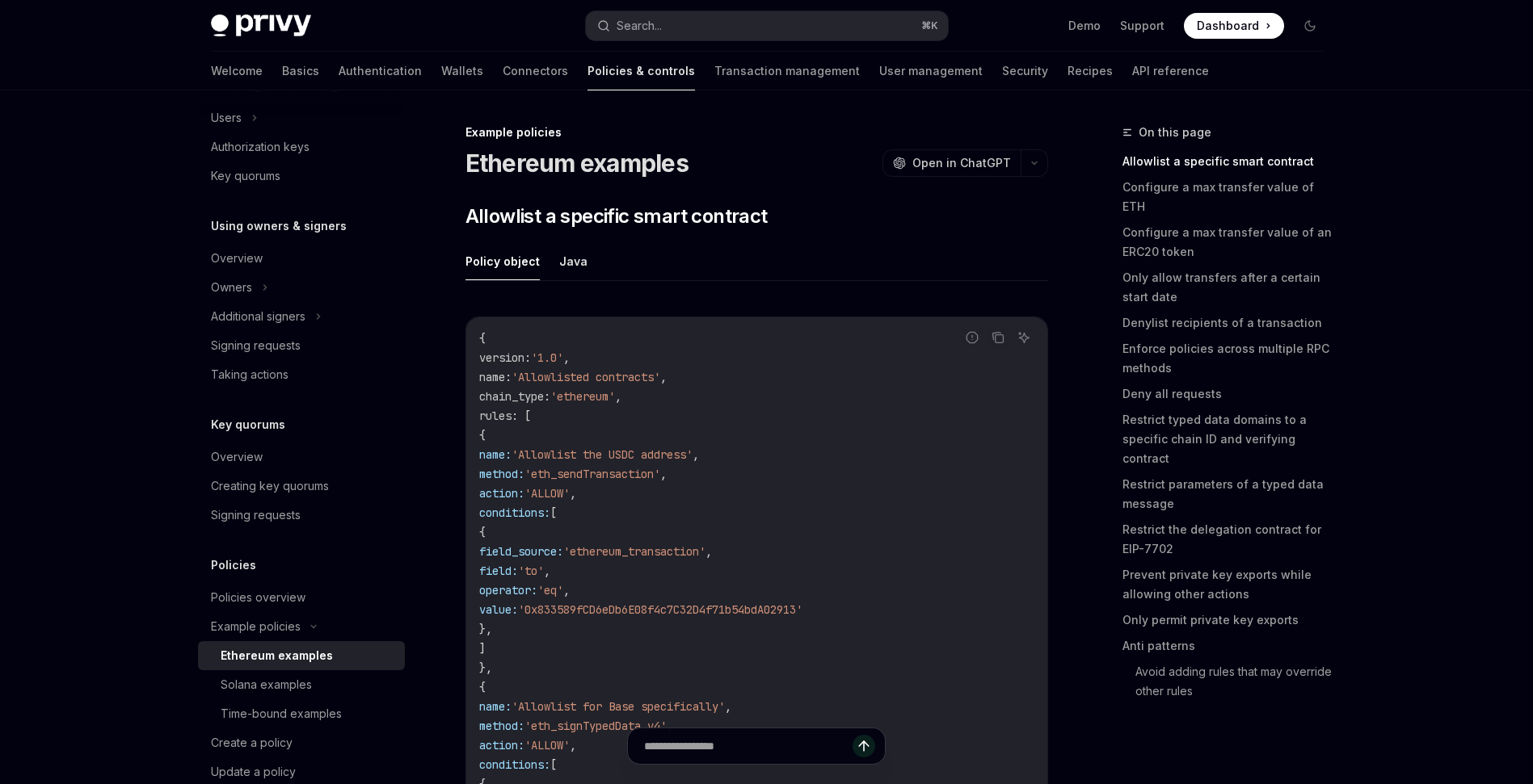
scroll to position [440, 0]
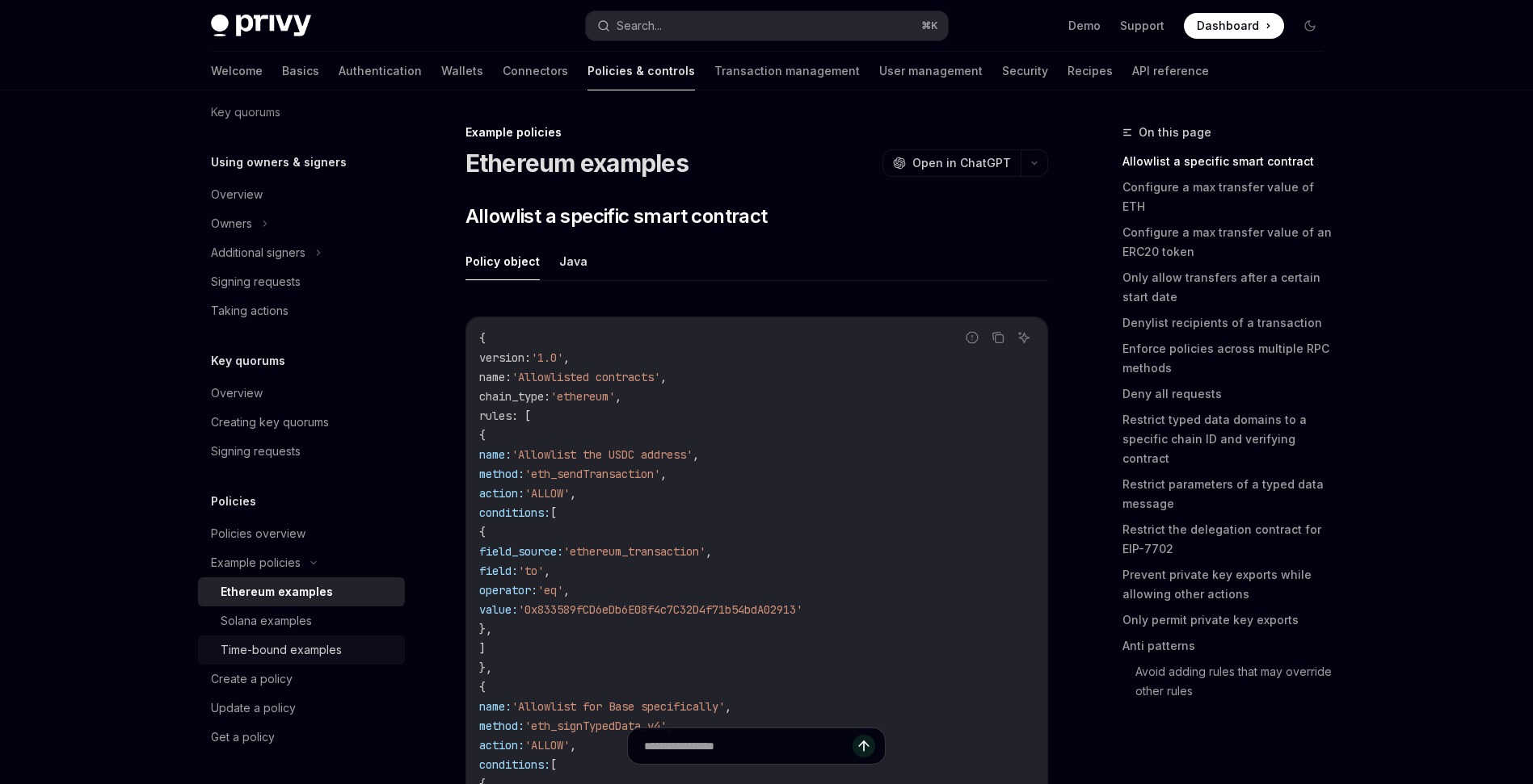
click at [291, 646] on div "Time-bound examples" at bounding box center [281, 650] width 122 height 20
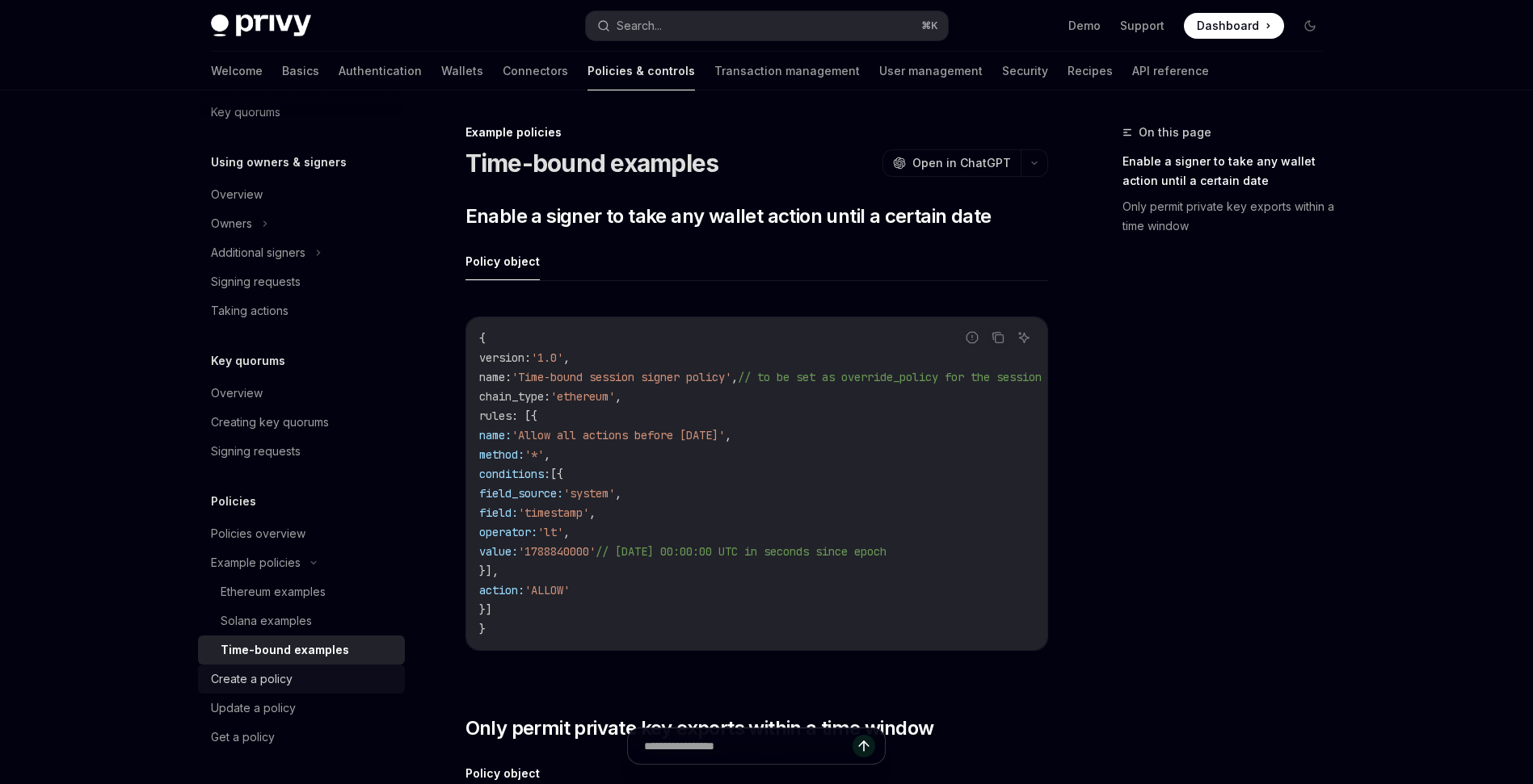
click at [256, 672] on div "Create a policy" at bounding box center [252, 679] width 82 height 20
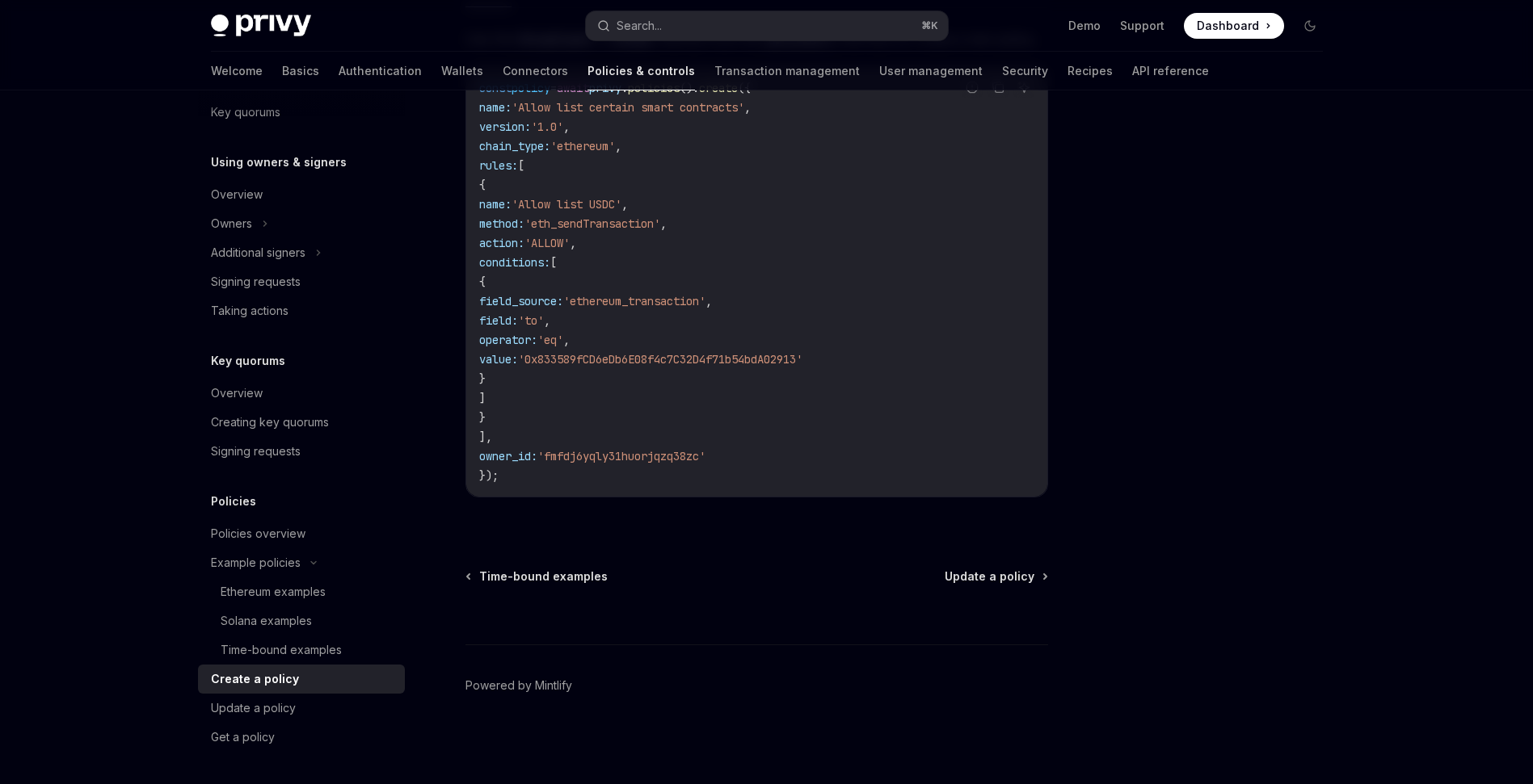
scroll to position [428, 0]
click at [261, 704] on div "Update a policy" at bounding box center [254, 708] width 85 height 20
type textarea "*"
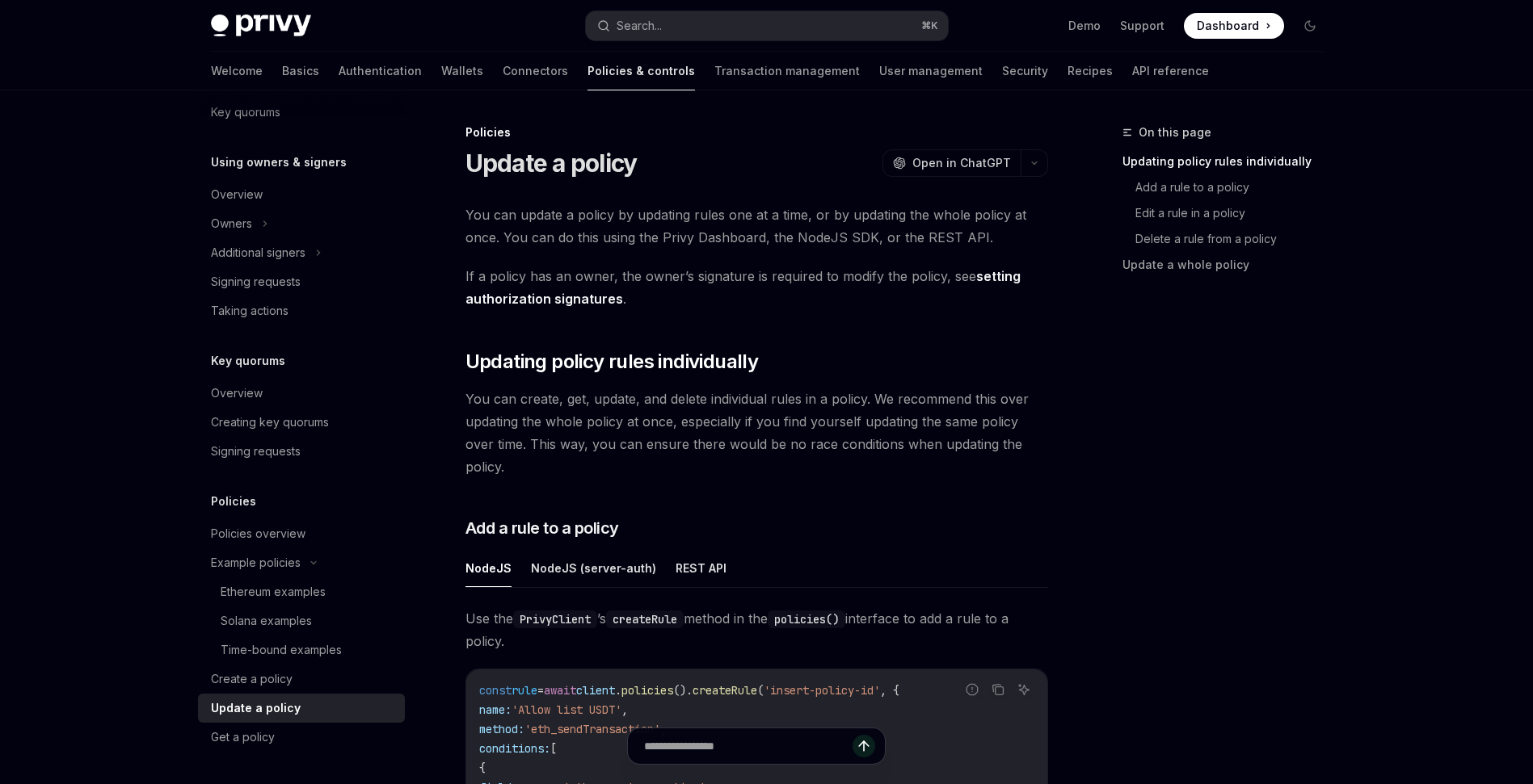
click at [868, 297] on span "If a policy has an owner, the owner’s signature is required to modify the polic…" at bounding box center [757, 287] width 583 height 45
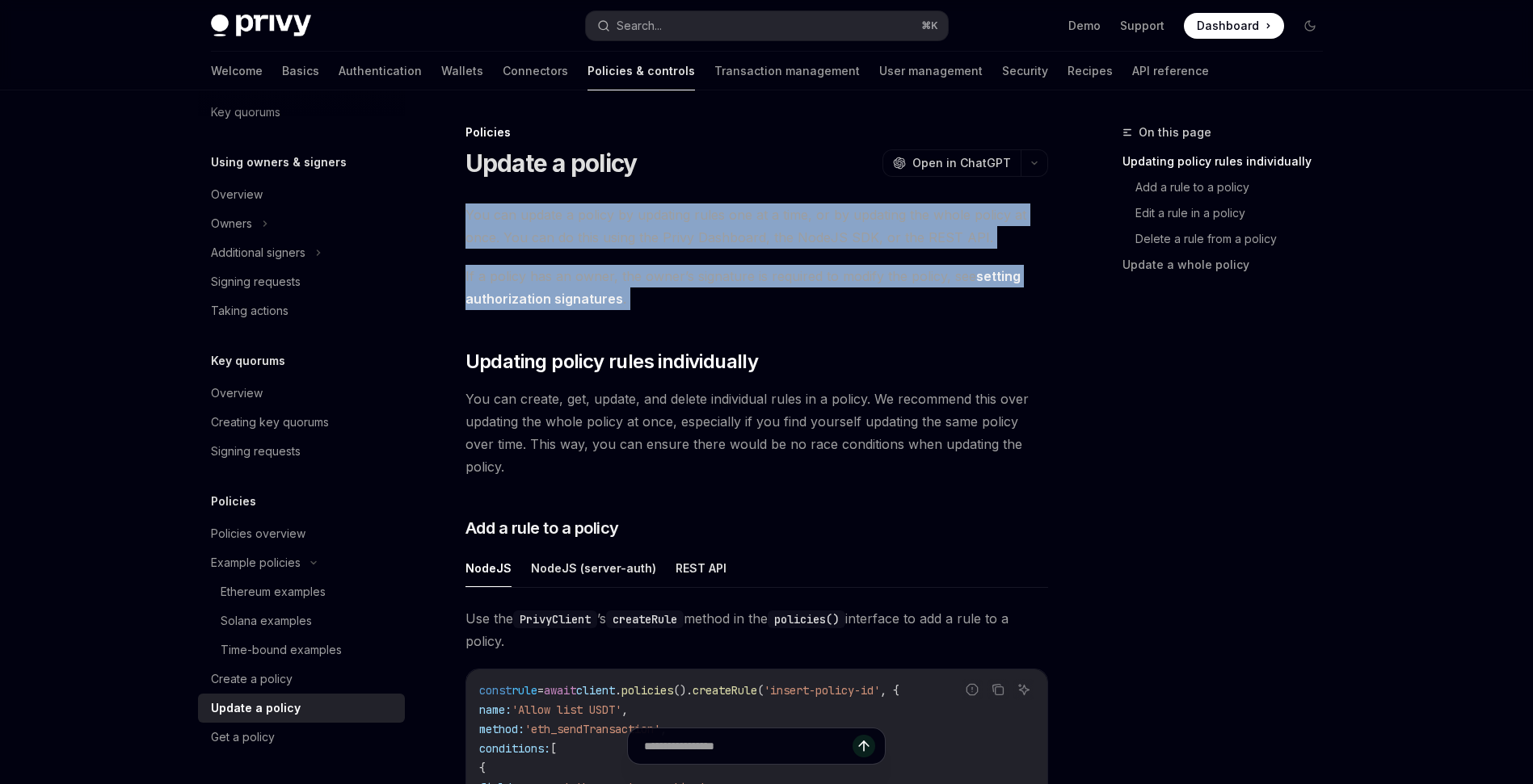
drag, startPoint x: 786, startPoint y: 319, endPoint x: 542, endPoint y: 195, distance: 273.7
click at [710, 309] on span "If a policy has an owner, the owner’s signature is required to modify the polic…" at bounding box center [757, 287] width 583 height 45
drag, startPoint x: 757, startPoint y: 308, endPoint x: 463, endPoint y: 207, distance: 310.9
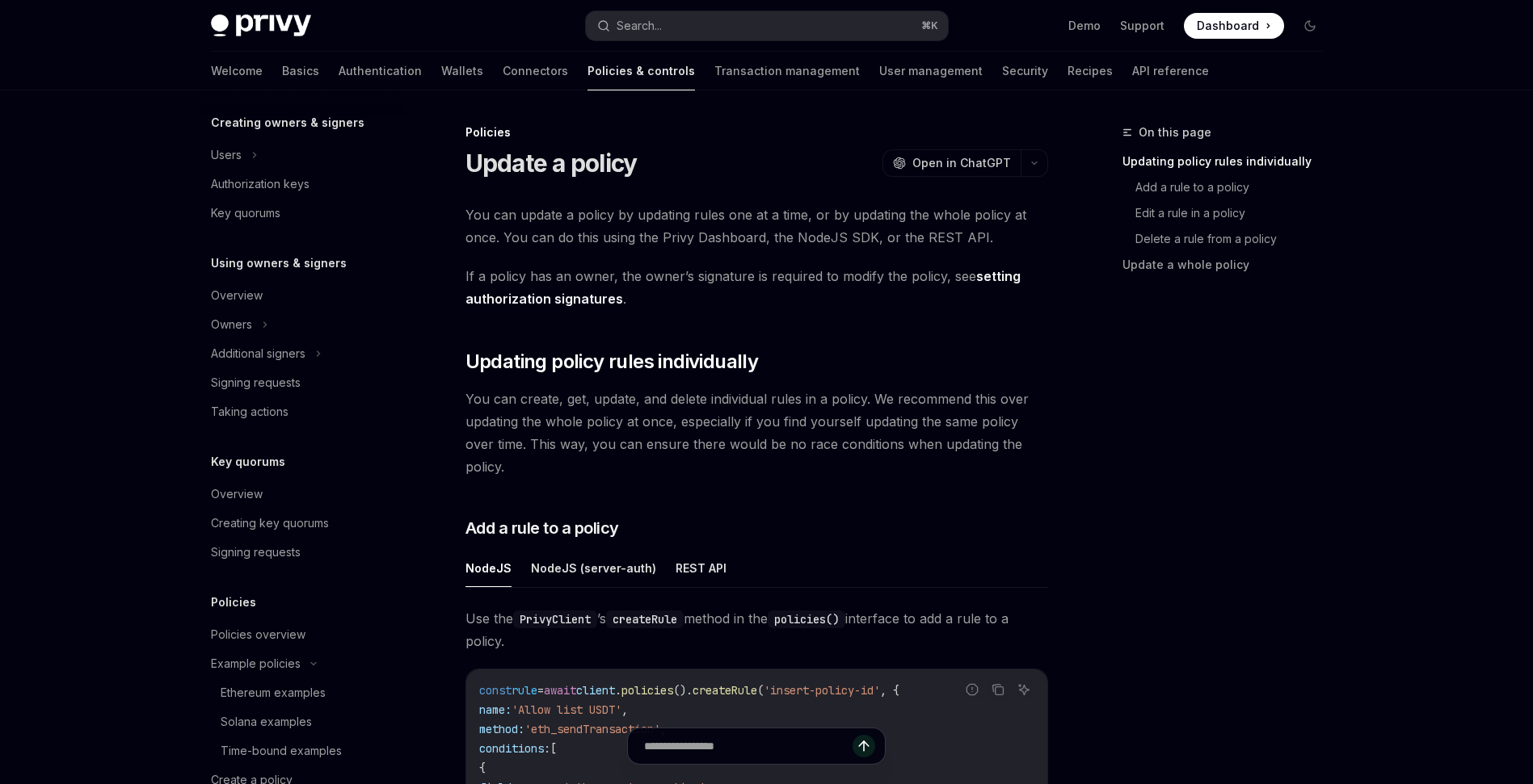
scroll to position [440, 0]
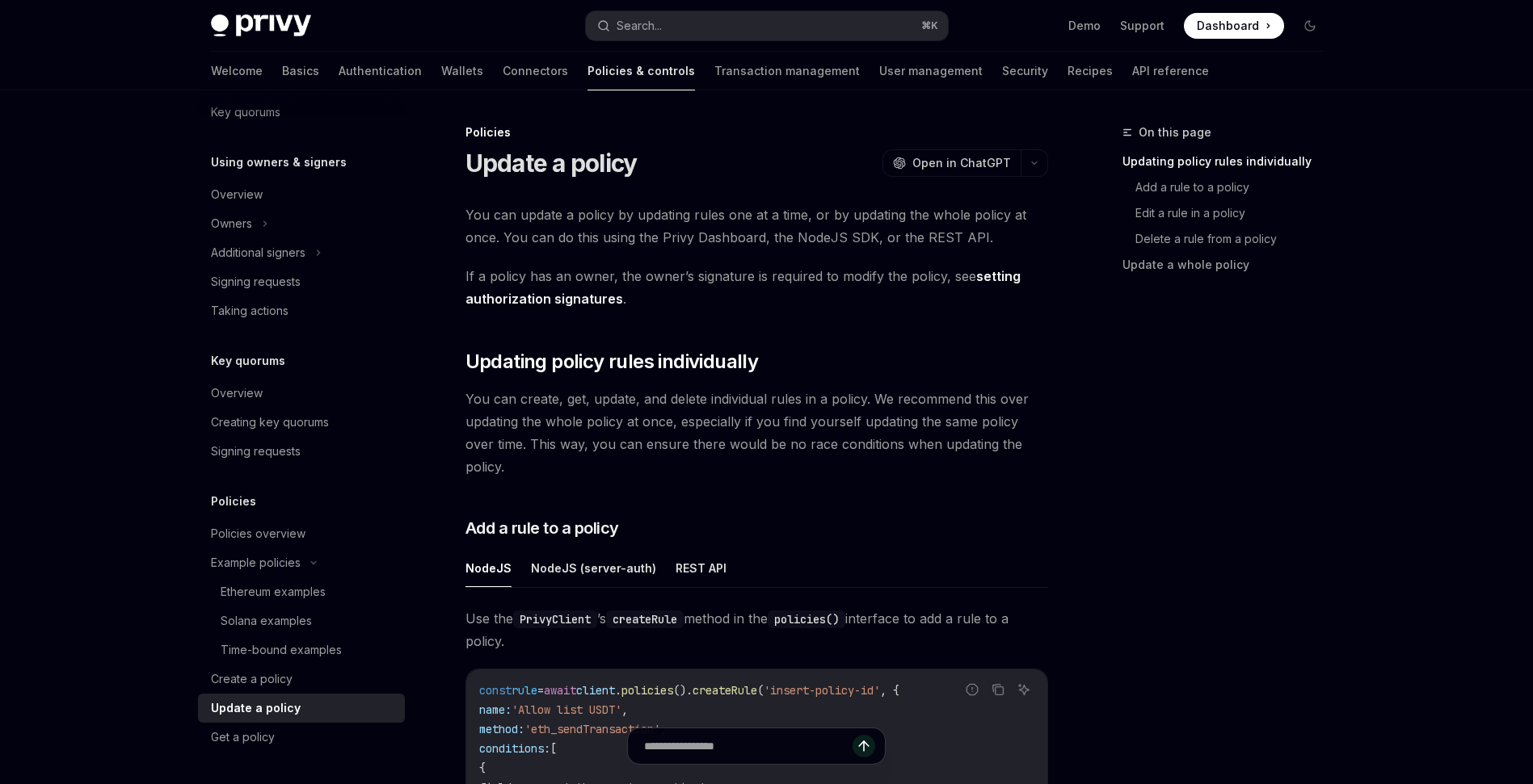
click at [273, 676] on div "Create a policy" at bounding box center [252, 679] width 82 height 20
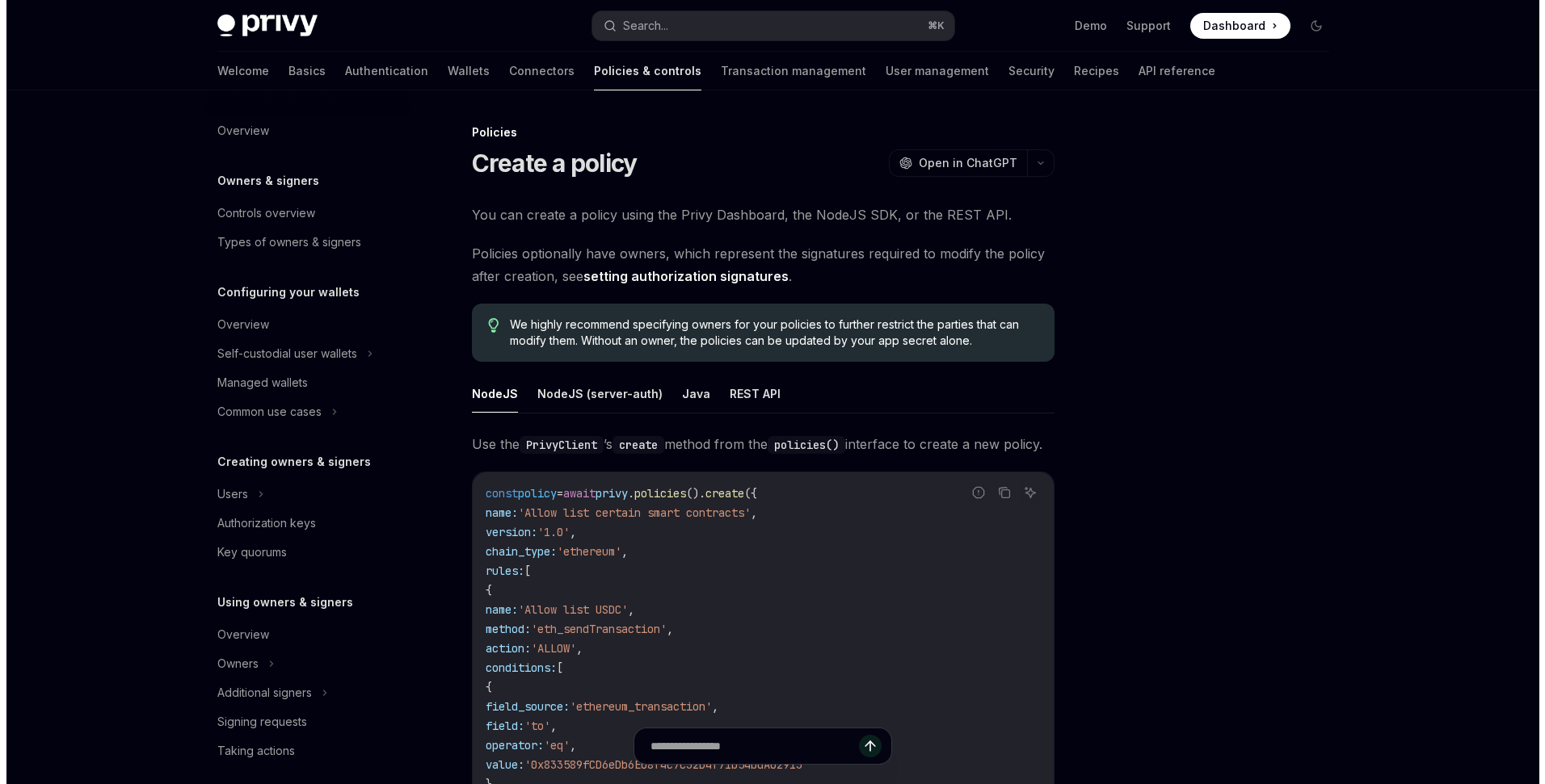
scroll to position [353, 0]
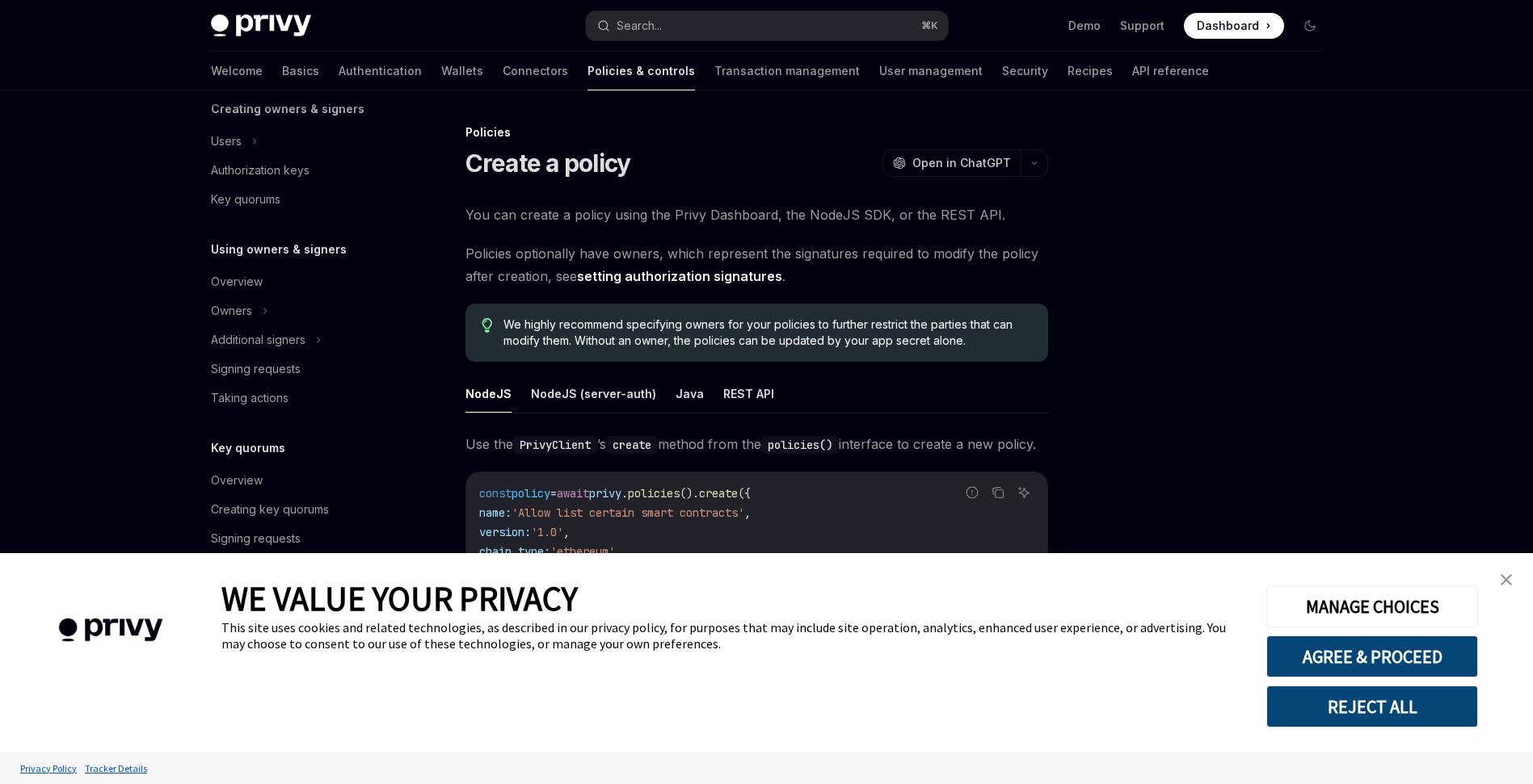
click at [1505, 580] on img "close banner" at bounding box center [1507, 580] width 11 height 11
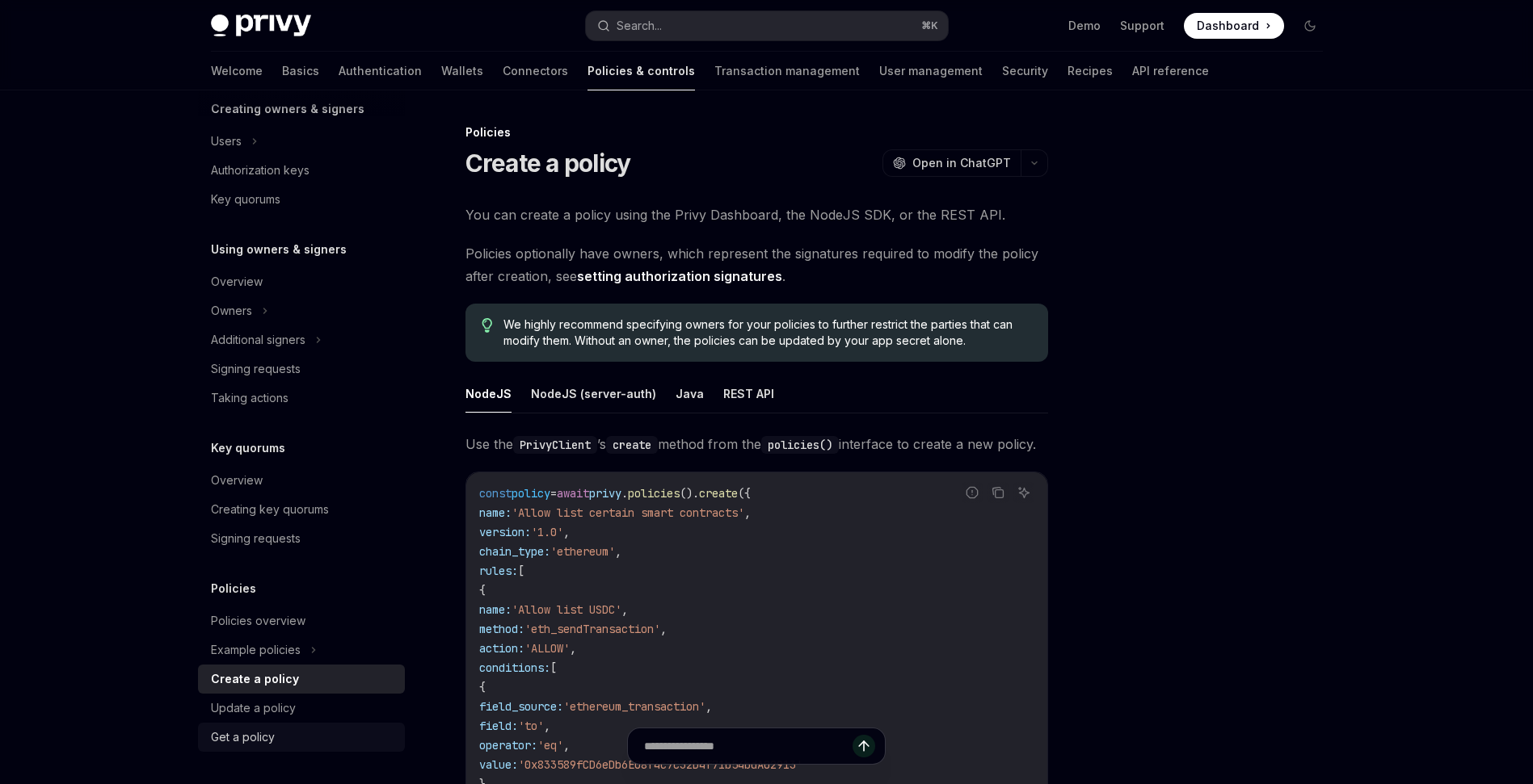
click at [250, 736] on div "Get a policy" at bounding box center [243, 737] width 64 height 20
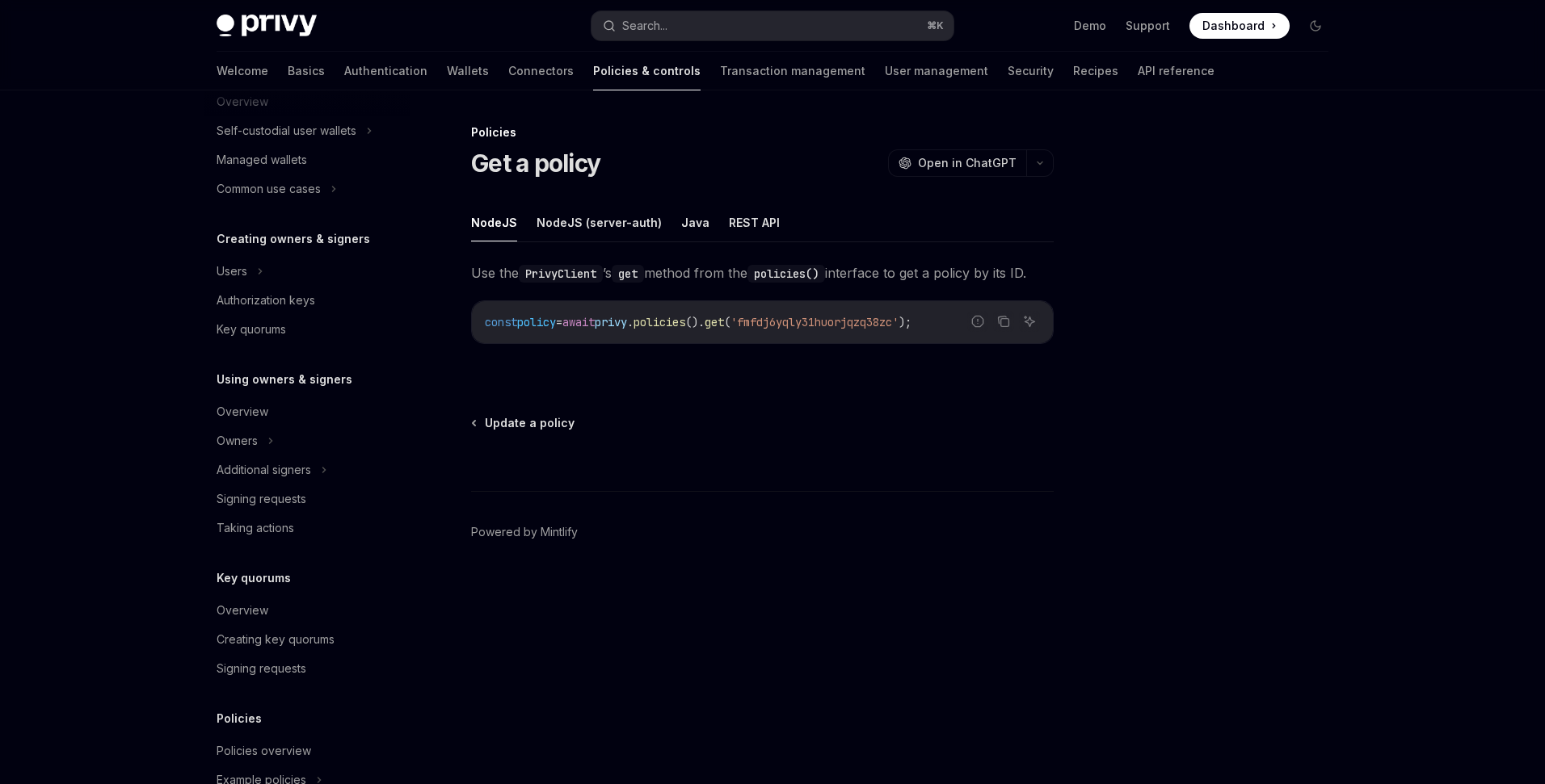
scroll to position [353, 0]
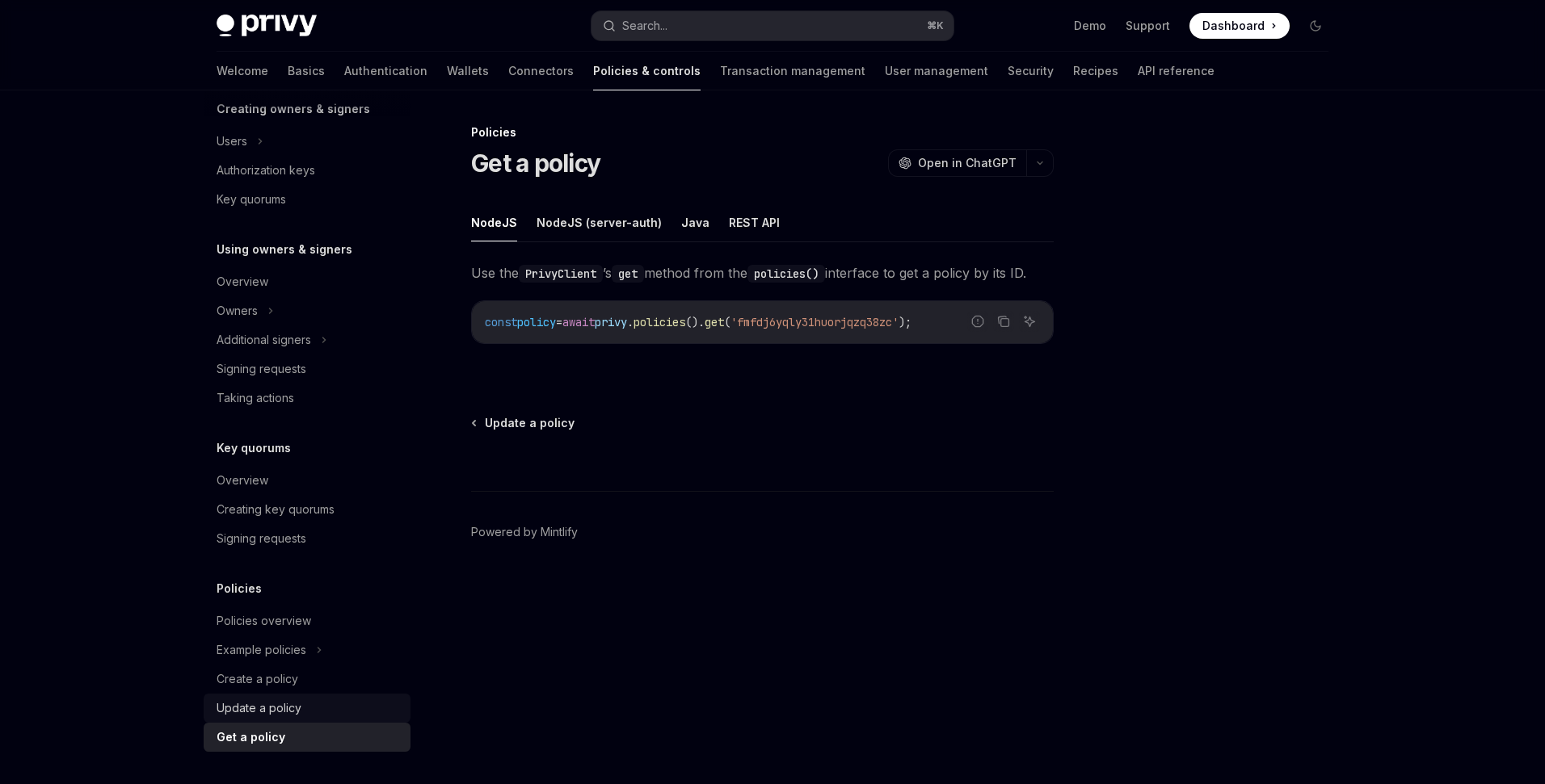
click at [270, 703] on div "Update a policy" at bounding box center [259, 708] width 85 height 20
click at [265, 710] on div "Update a policy" at bounding box center [259, 708] width 85 height 20
type textarea "*"
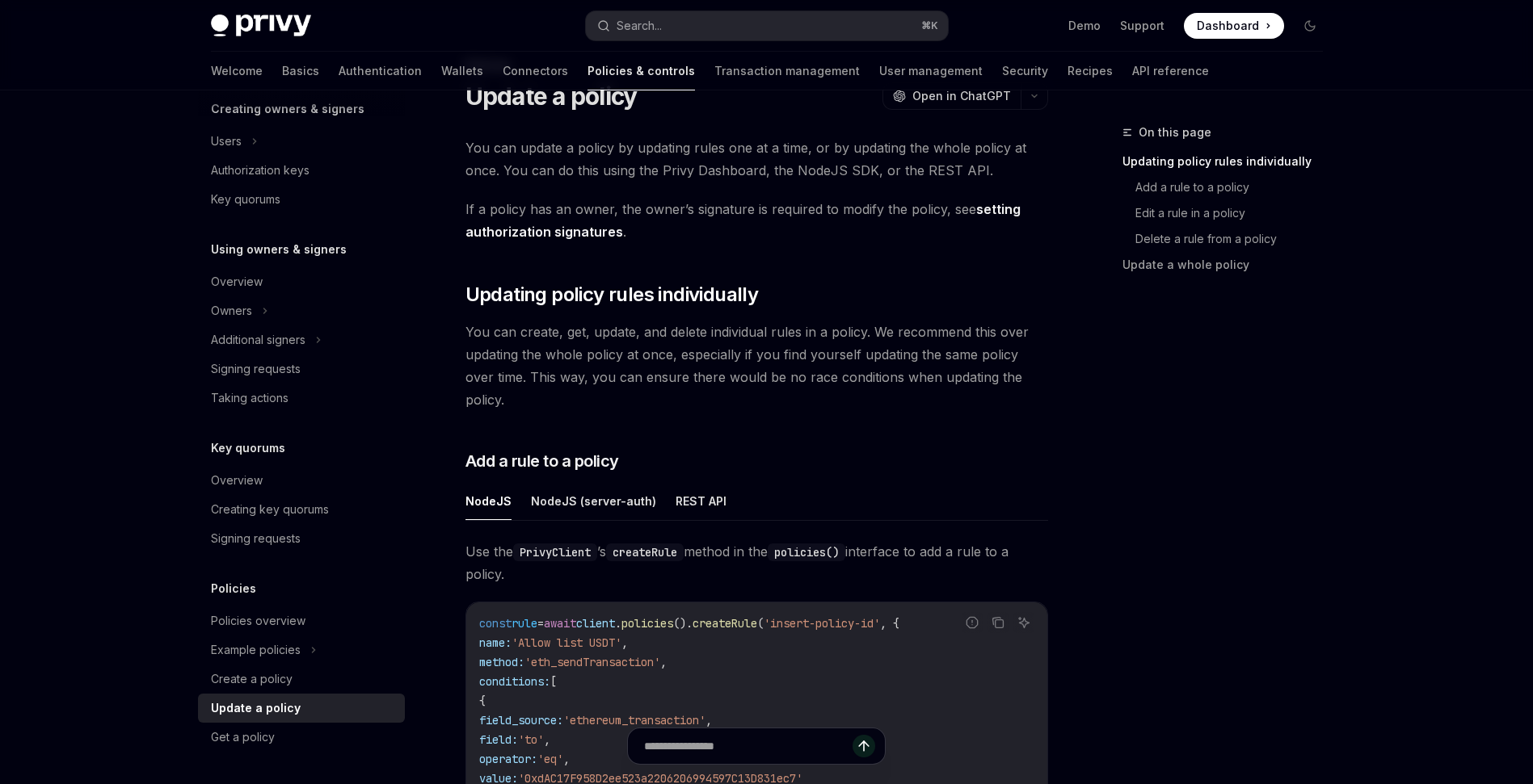
scroll to position [67, 0]
click at [1212, 195] on link "Add a rule to a policy" at bounding box center [1235, 187] width 201 height 25
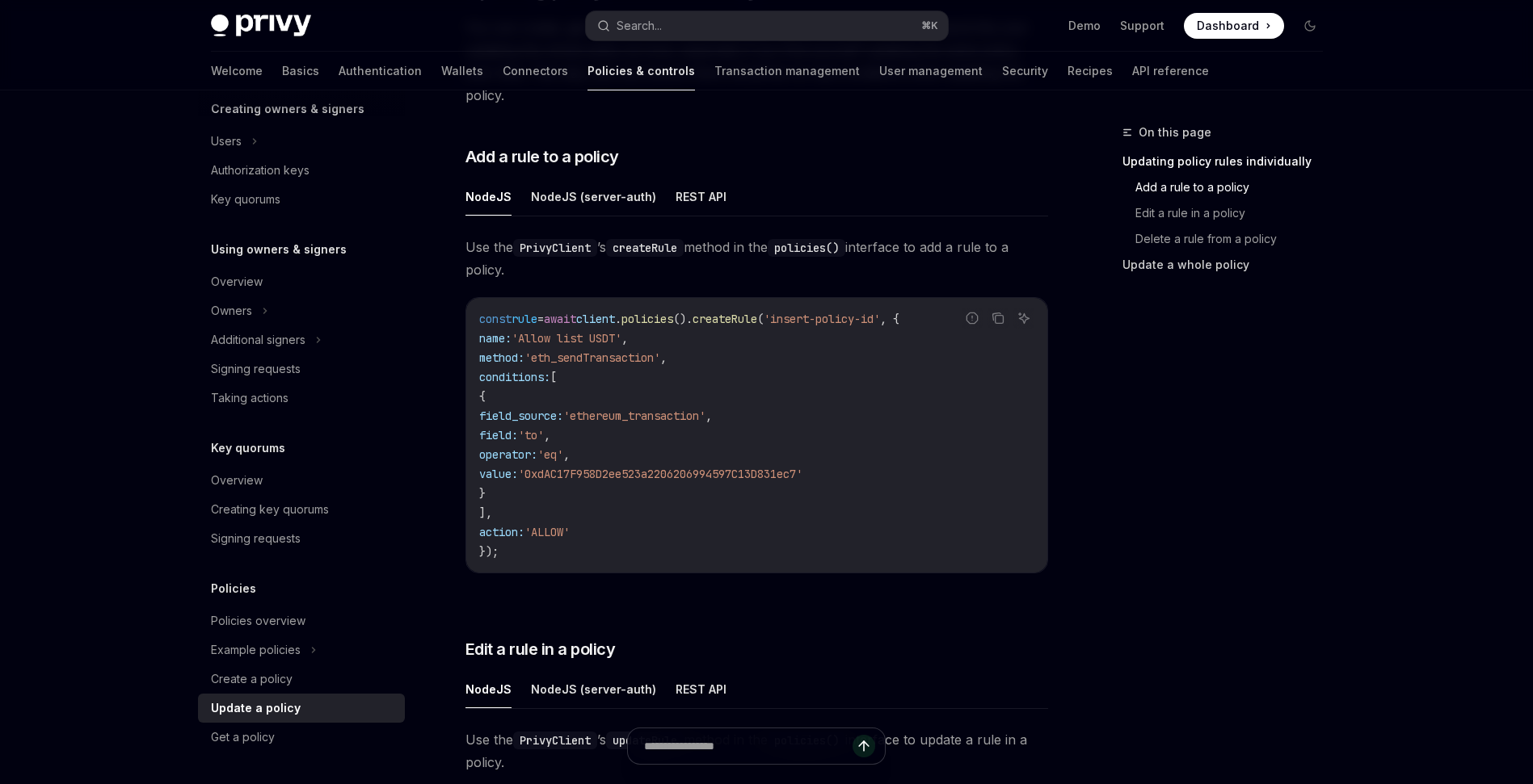
click at [1164, 265] on link "Update a whole policy" at bounding box center [1229, 264] width 213 height 25
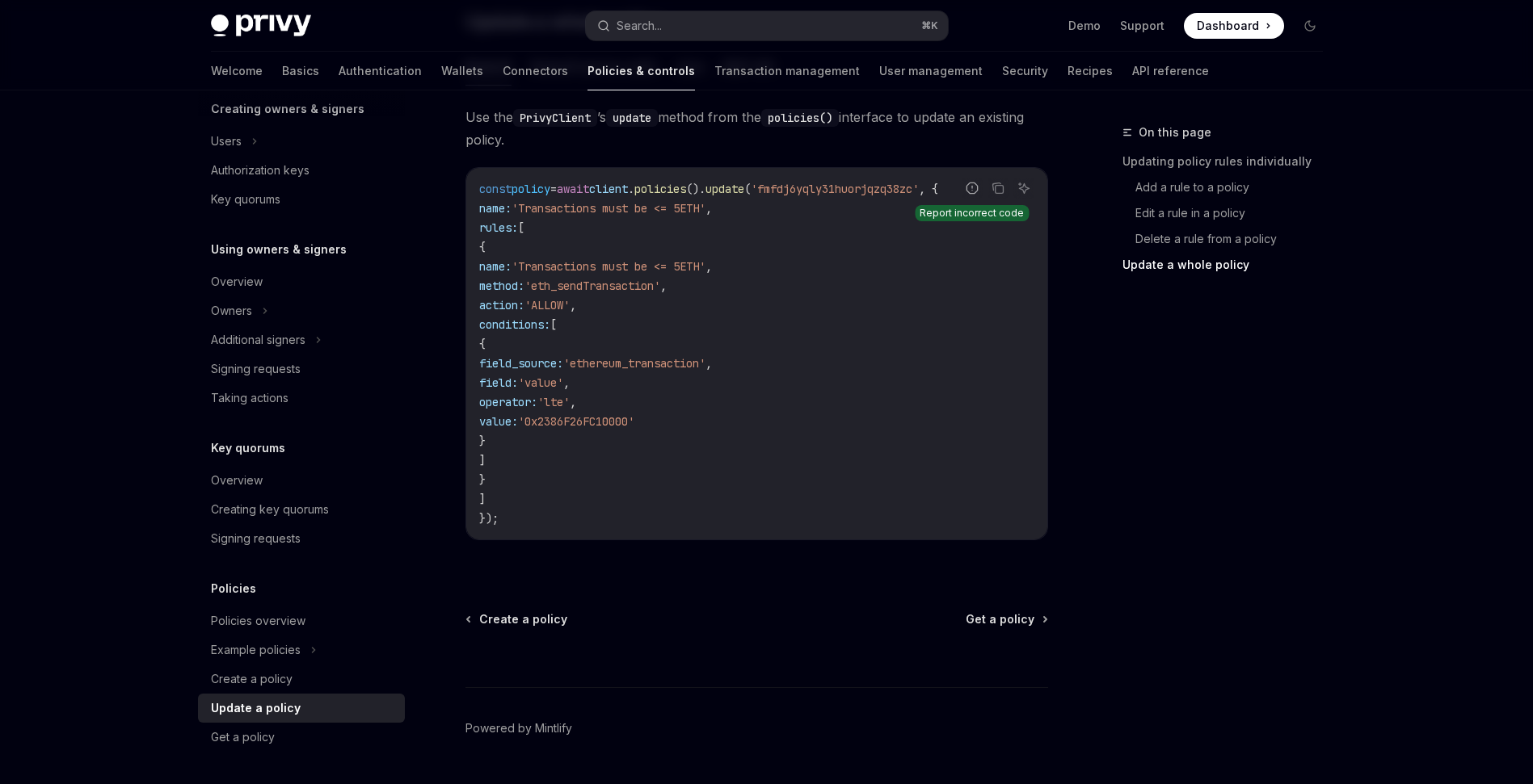
scroll to position [1832, 0]
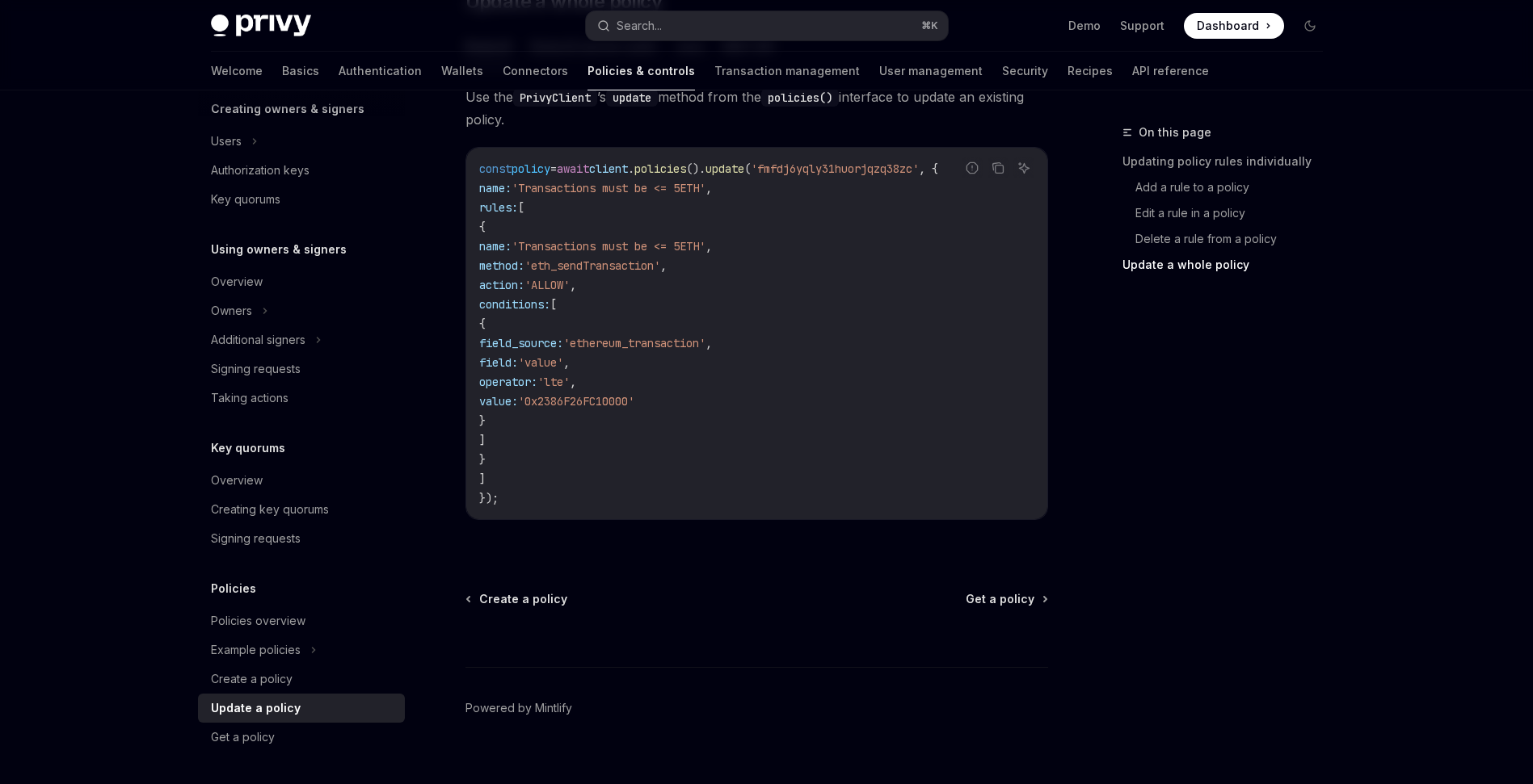
click at [596, 303] on code "const policy = await client . policies (). update ( 'fmfdj6yqly31huorjqzq38zc' …" at bounding box center [756, 334] width 555 height 349
drag, startPoint x: 762, startPoint y: 381, endPoint x: 570, endPoint y: 307, distance: 205.8
click at [570, 307] on code "const policy = await client . policies (). update ( 'fmfdj6yqly31huorjqzq38zc' …" at bounding box center [756, 334] width 555 height 349
click at [783, 285] on code "const policy = await client . policies (). update ( 'fmfdj6yqly31huorjqzq38zc' …" at bounding box center [756, 334] width 555 height 349
click at [1454, 74] on div at bounding box center [766, 45] width 1533 height 90
